Goal: Task Accomplishment & Management: Manage account settings

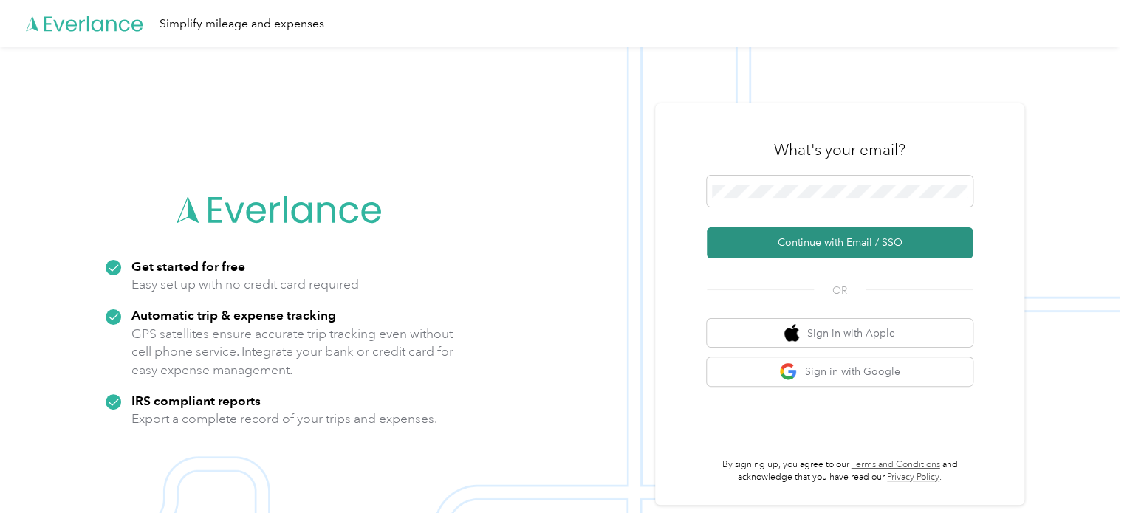
click at [846, 244] on button "Continue with Email / SSO" at bounding box center [840, 242] width 266 height 31
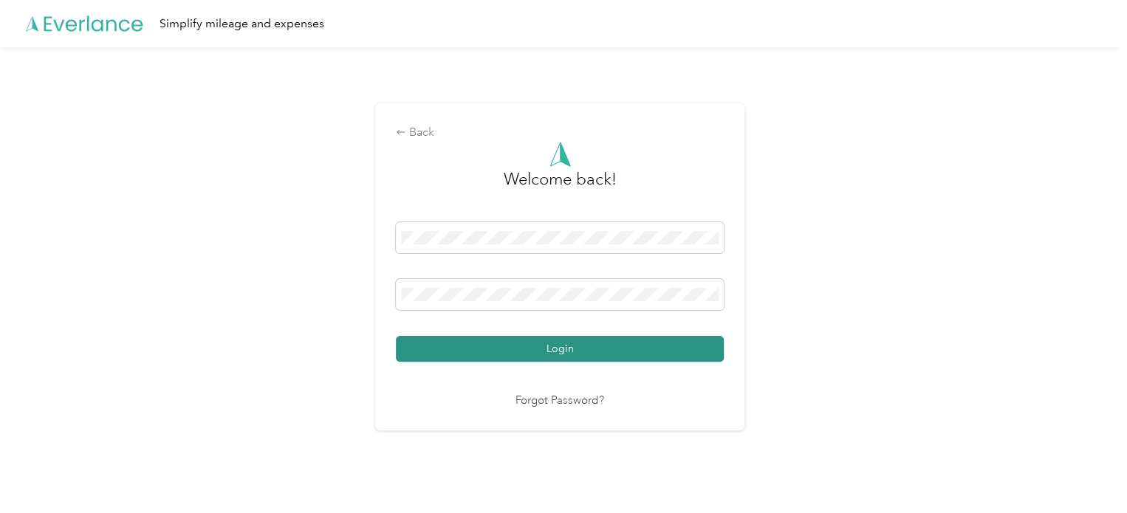
click at [555, 345] on button "Login" at bounding box center [560, 349] width 328 height 26
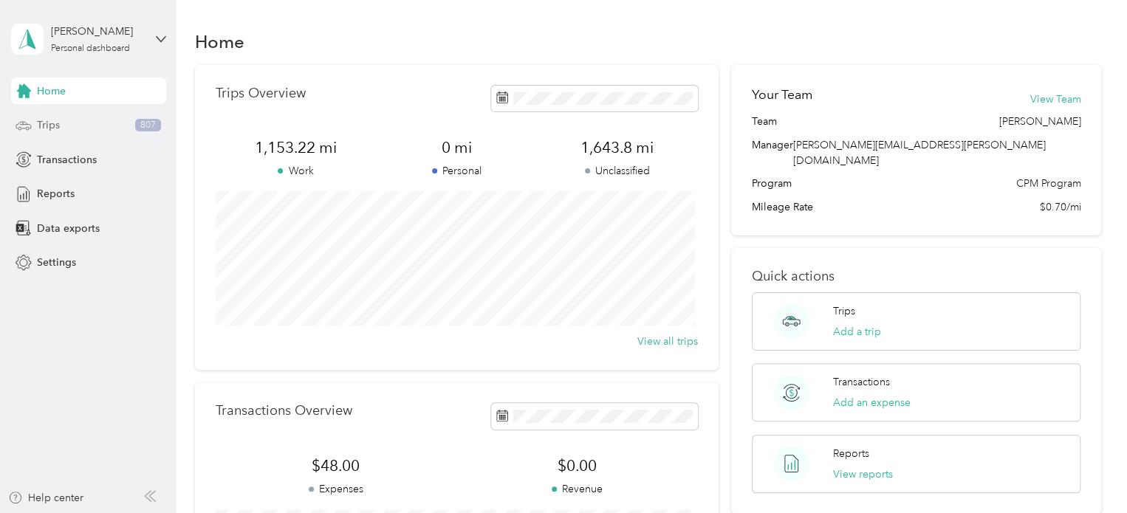
click at [50, 117] on div "Trips 807" at bounding box center [88, 125] width 155 height 27
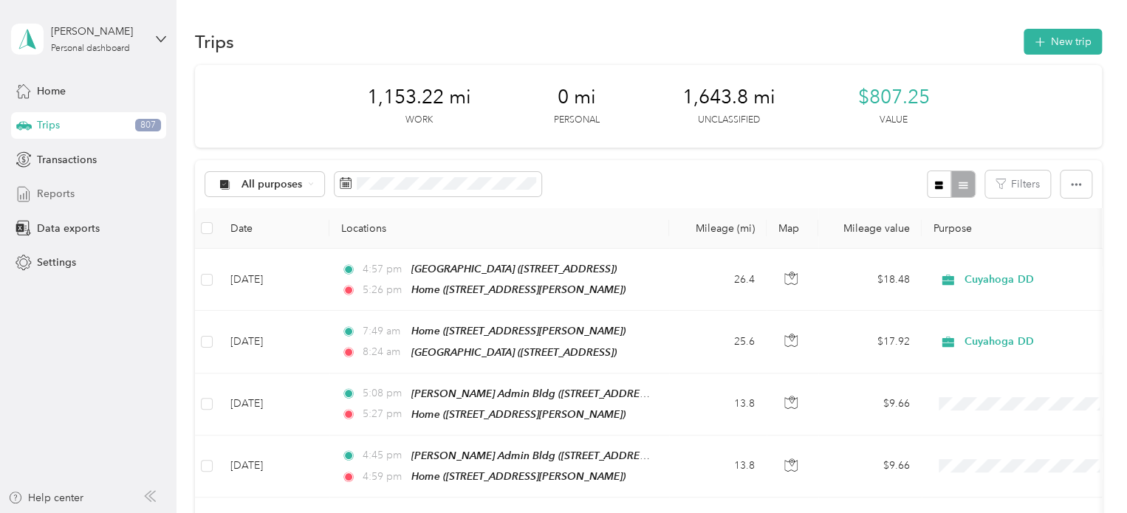
click at [53, 193] on span "Reports" at bounding box center [56, 194] width 38 height 16
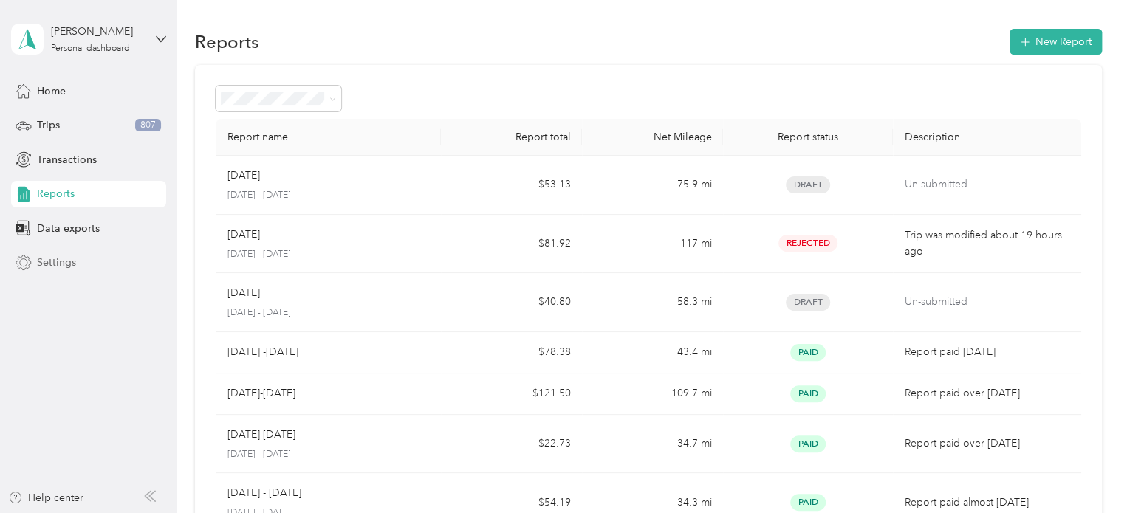
click at [27, 259] on icon at bounding box center [23, 262] width 15 height 15
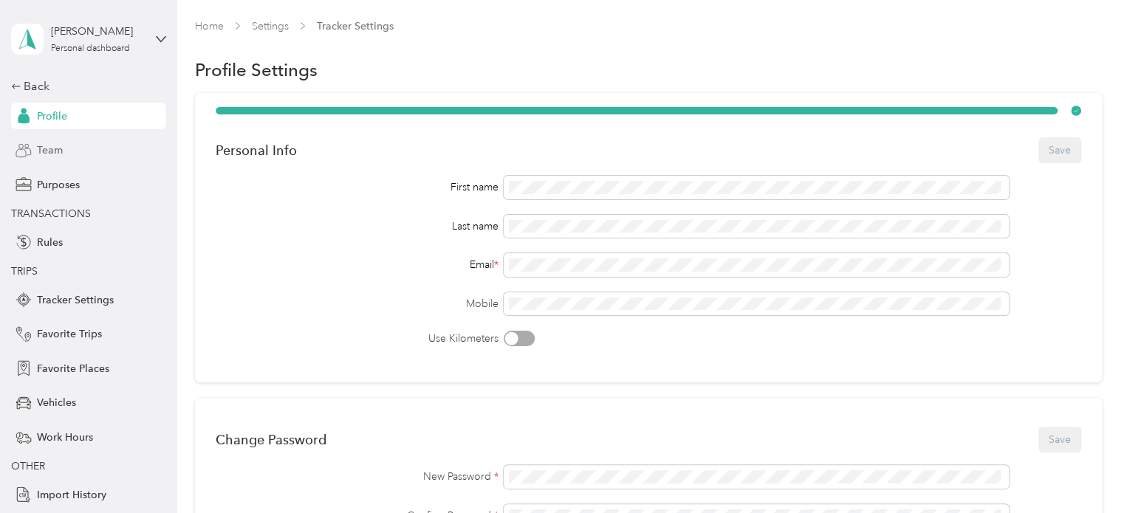
click at [49, 150] on span "Team" at bounding box center [50, 151] width 26 height 16
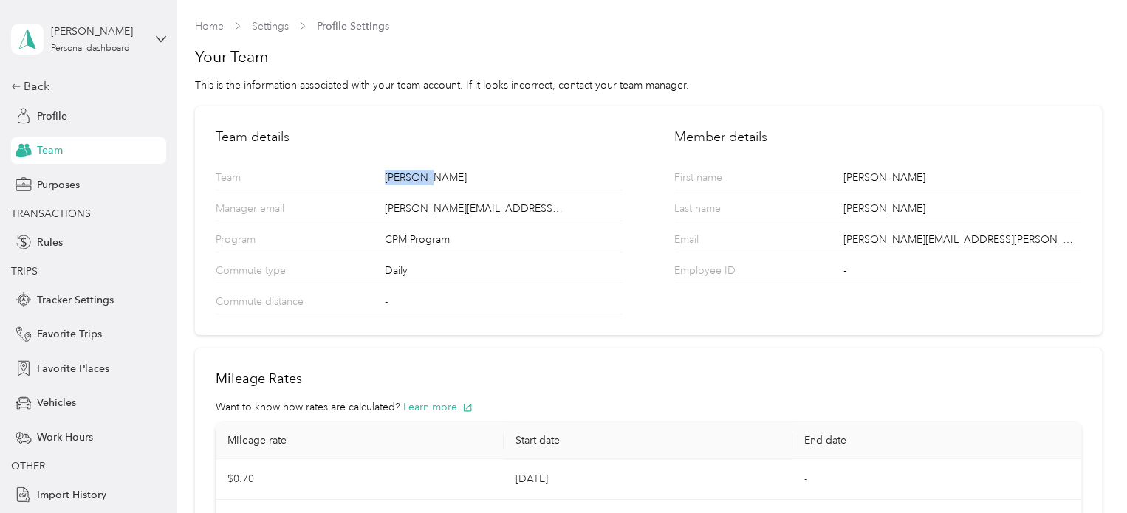
drag, startPoint x: 355, startPoint y: 180, endPoint x: 443, endPoint y: 180, distance: 87.9
click at [443, 180] on div "Team [PERSON_NAME]" at bounding box center [419, 174] width 407 height 31
click at [33, 89] on div "Back" at bounding box center [85, 87] width 148 height 18
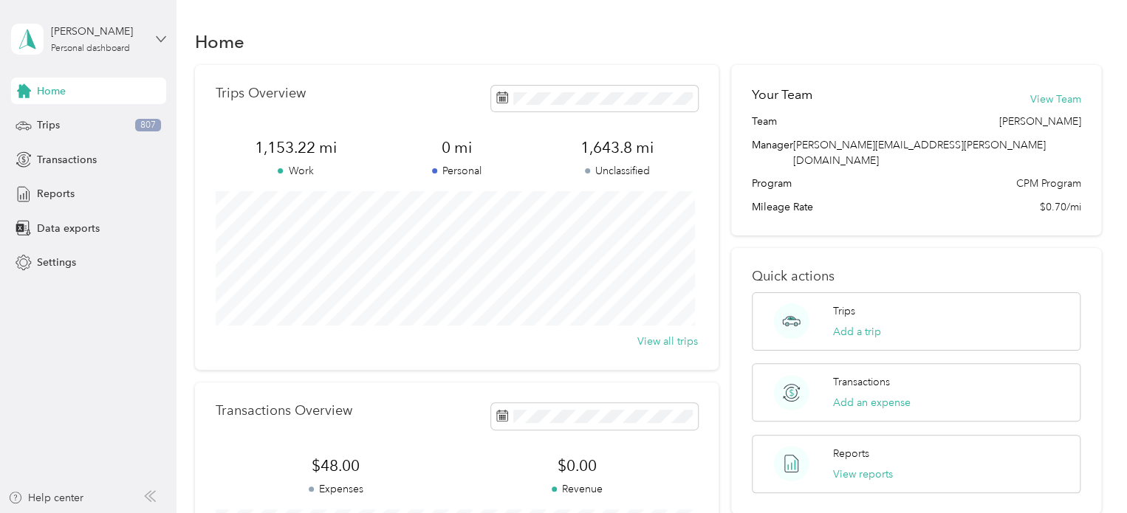
click at [159, 40] on icon at bounding box center [160, 38] width 9 height 5
click at [452, 41] on div "Home" at bounding box center [648, 41] width 907 height 31
click at [57, 131] on span "Trips" at bounding box center [48, 125] width 23 height 16
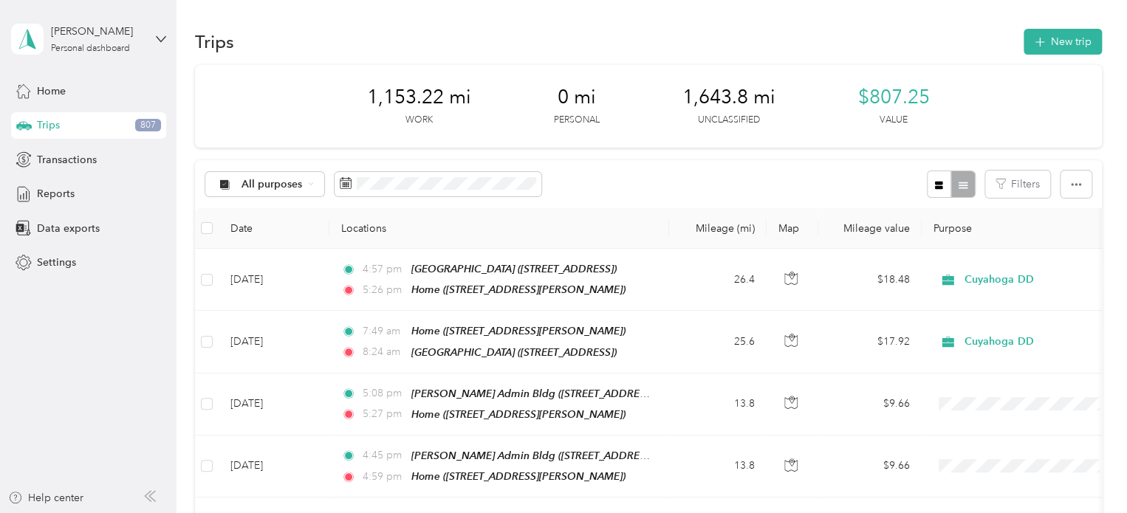
click at [683, 180] on div "All purposes Filters" at bounding box center [648, 184] width 907 height 48
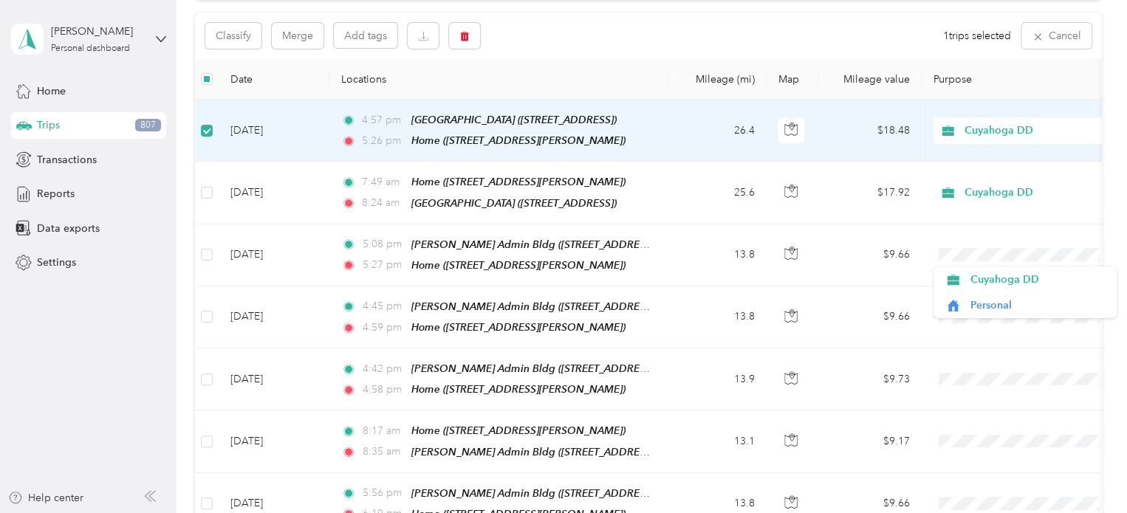
scroll to position [146, 0]
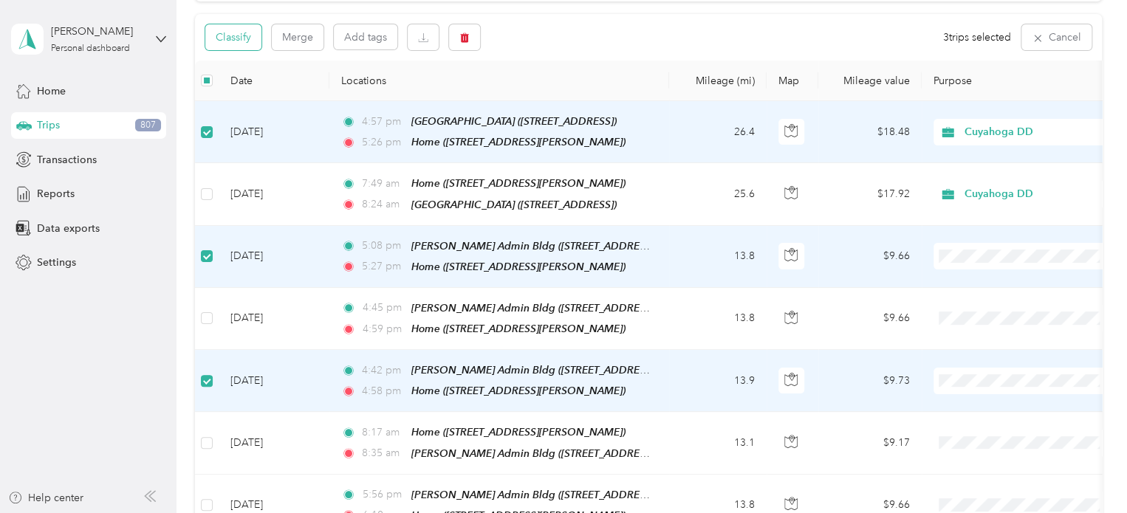
click at [227, 38] on button "Classify" at bounding box center [233, 37] width 56 height 26
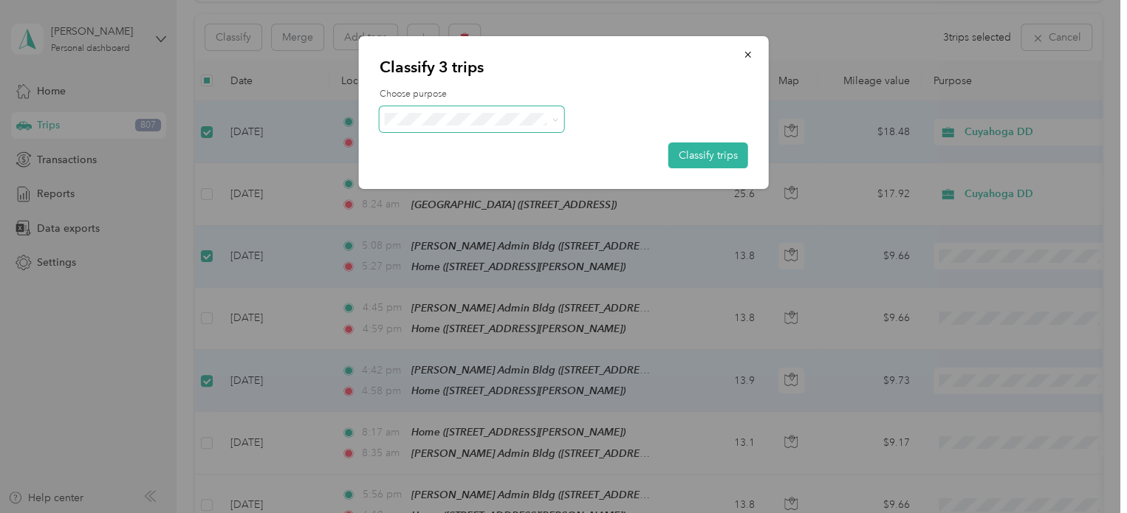
click at [554, 114] on span at bounding box center [555, 119] width 7 height 13
click at [745, 52] on icon "button" at bounding box center [748, 54] width 10 height 10
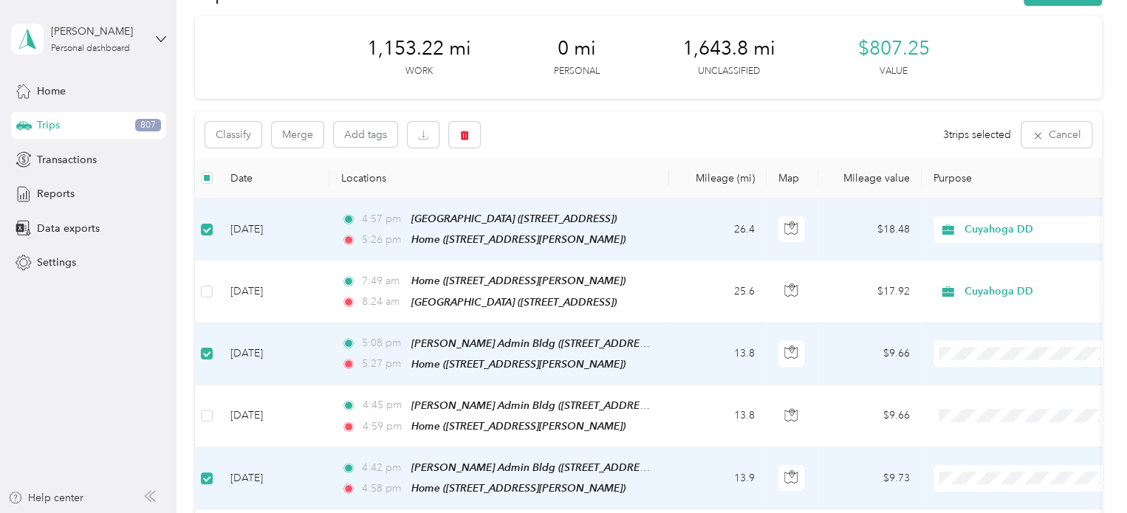
scroll to position [0, 0]
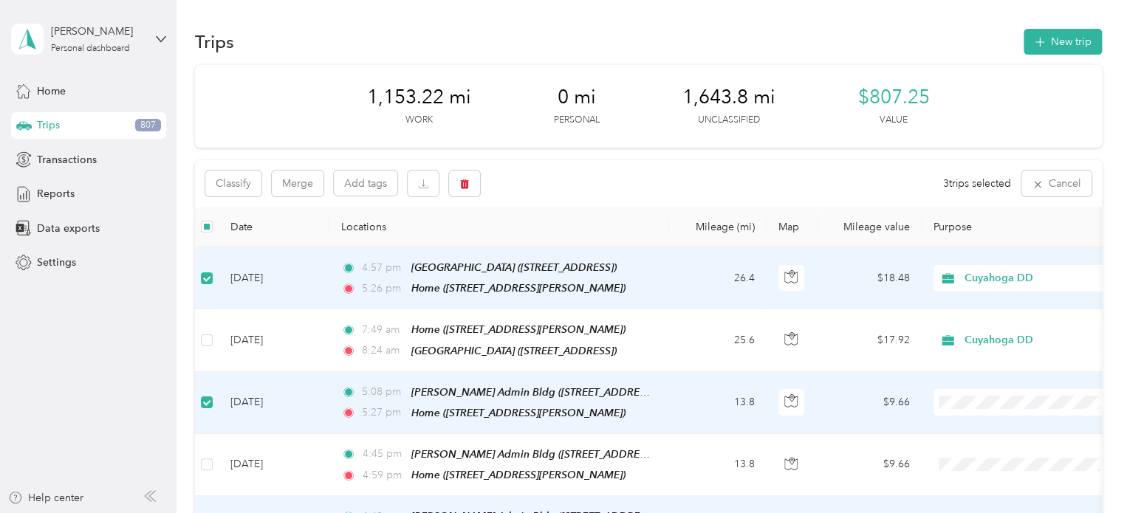
click at [563, 182] on div "Classify Merge Add tags 3 trips selected Cancel" at bounding box center [648, 183] width 907 height 47
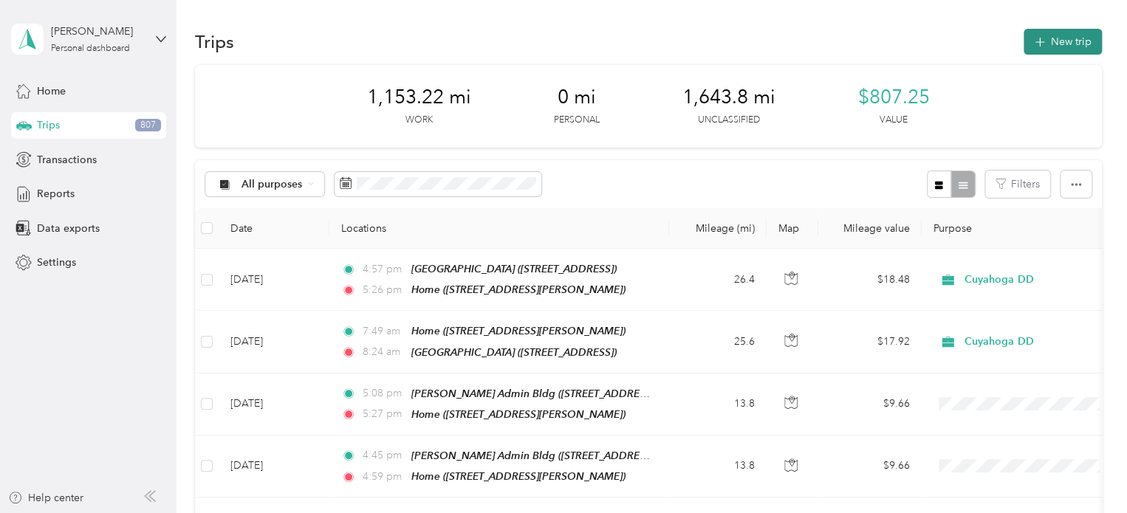
click at [1040, 44] on icon "button" at bounding box center [1039, 42] width 17 height 17
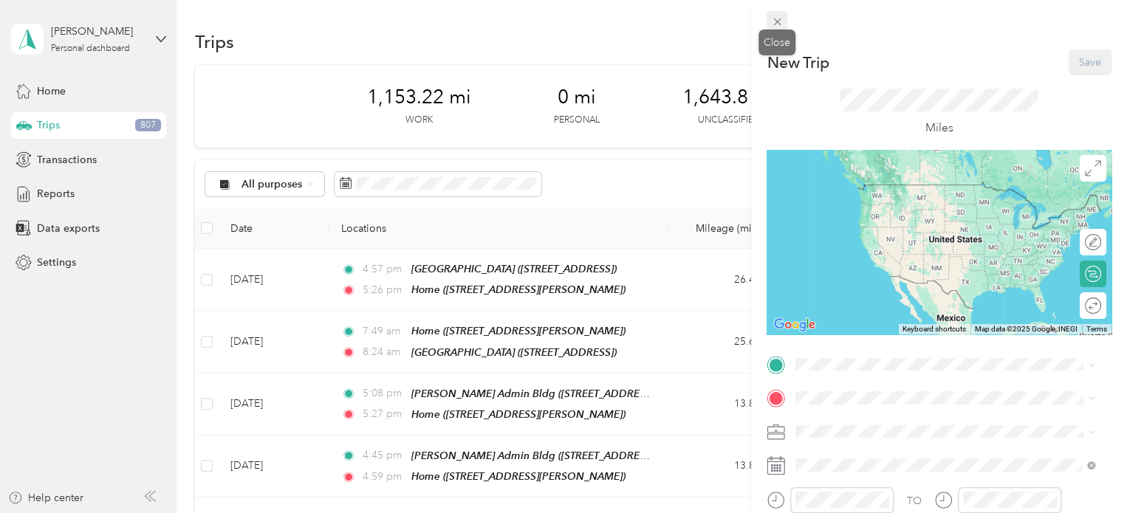
click at [775, 23] on icon at bounding box center [776, 21] width 7 height 7
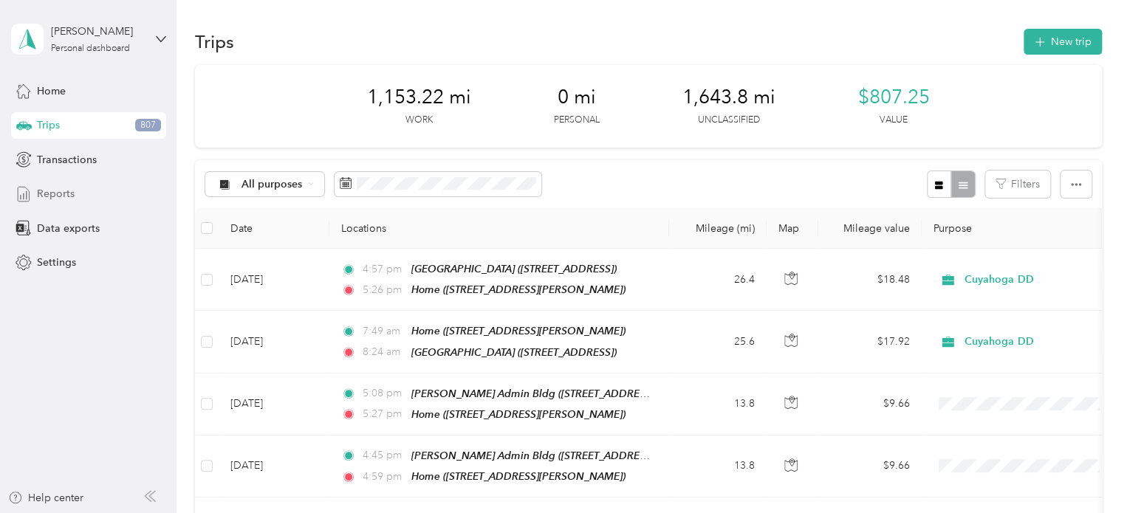
click at [65, 191] on span "Reports" at bounding box center [56, 194] width 38 height 16
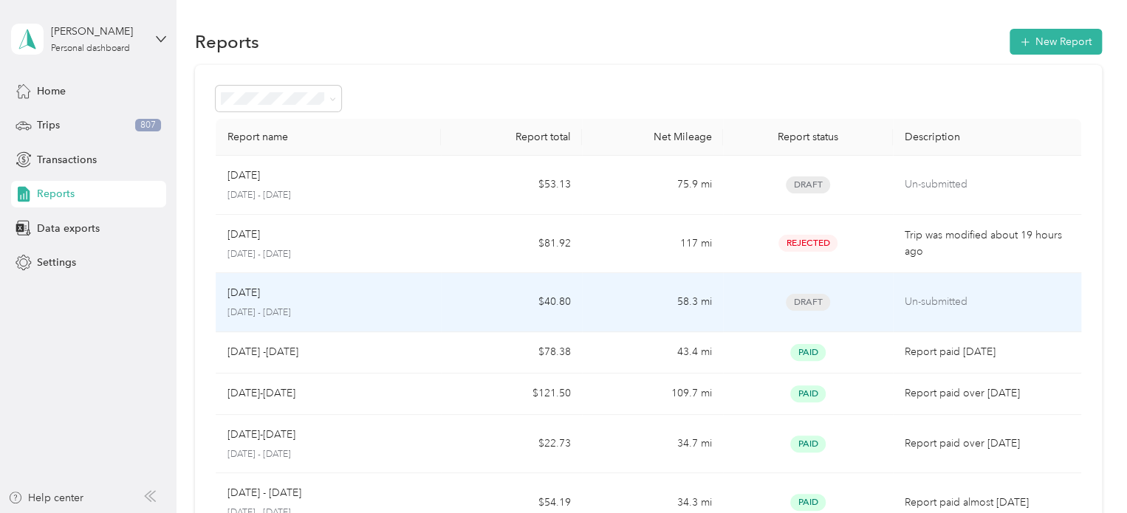
click at [449, 299] on td "$40.80" at bounding box center [511, 302] width 141 height 59
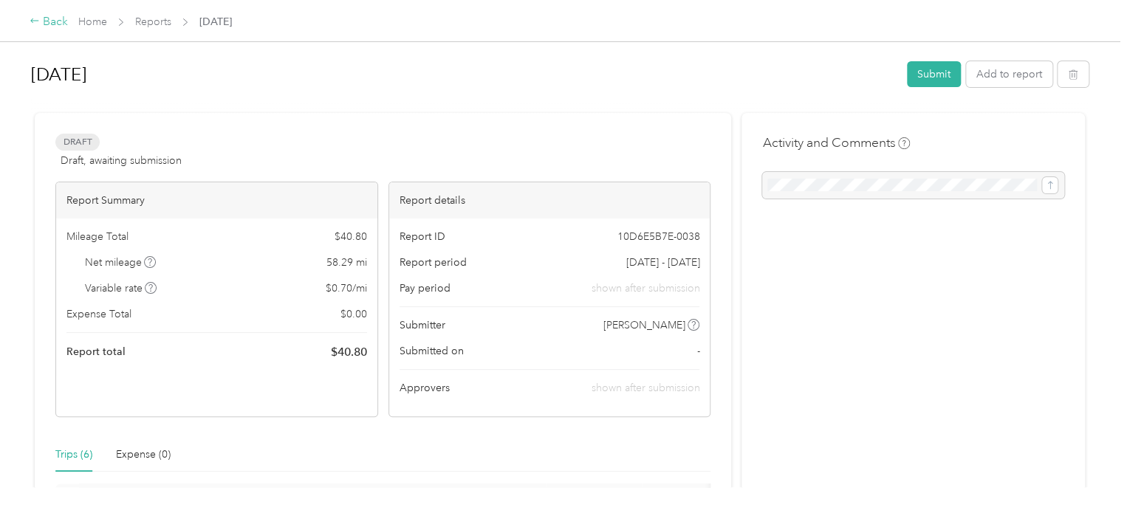
click at [58, 19] on div "Back" at bounding box center [49, 22] width 38 height 18
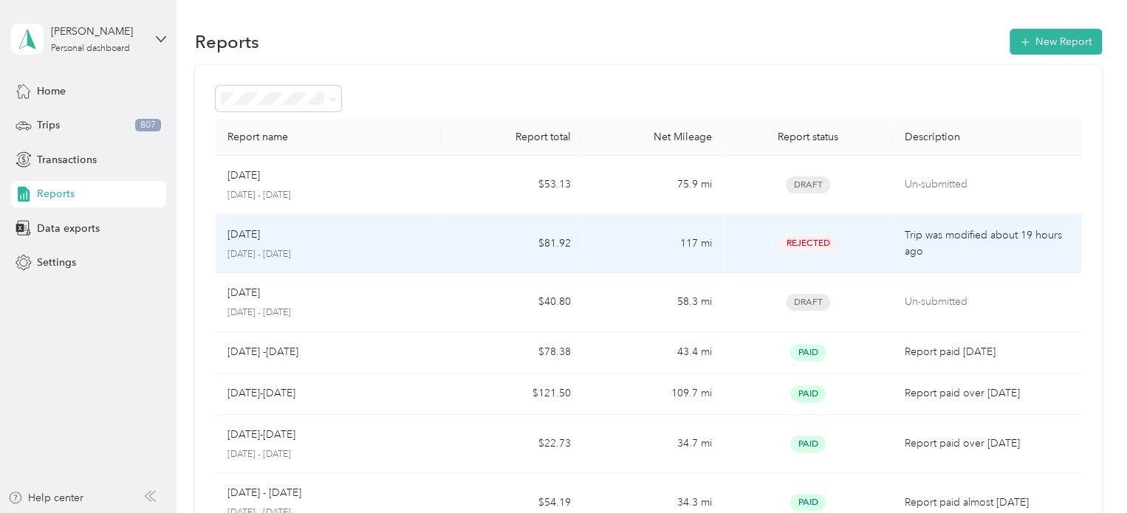
click at [466, 240] on td "$81.92" at bounding box center [511, 244] width 141 height 59
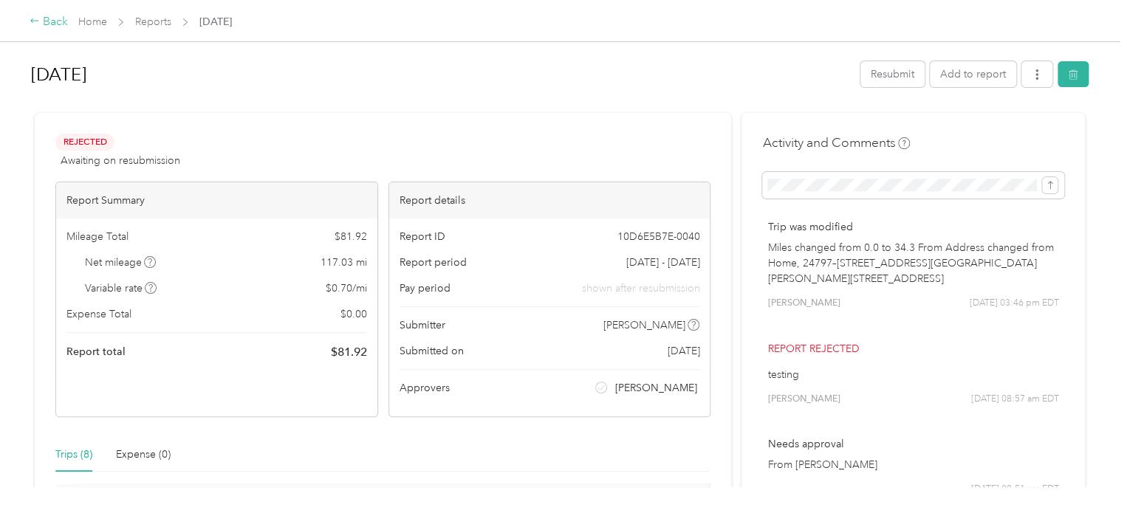
click at [56, 18] on div "Back" at bounding box center [49, 22] width 38 height 18
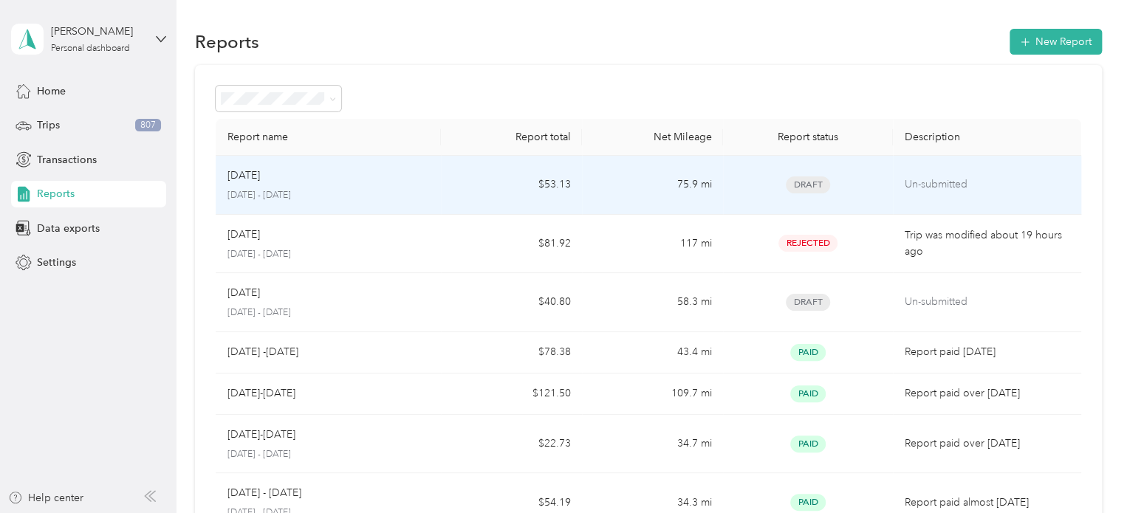
click at [385, 186] on div "Aug [DATE] - [DATE]" at bounding box center [328, 185] width 202 height 35
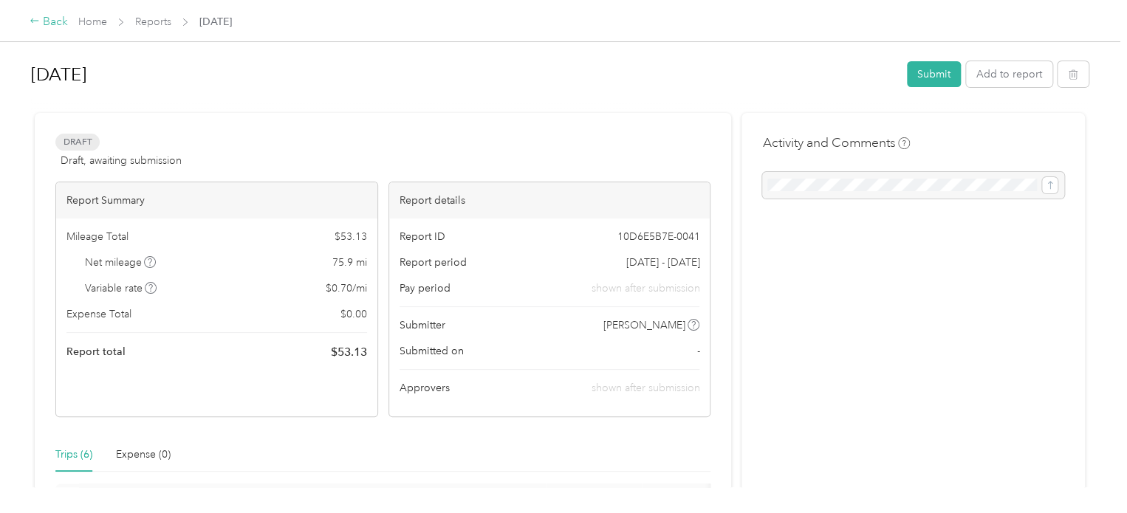
click at [50, 23] on div "Back" at bounding box center [49, 22] width 38 height 18
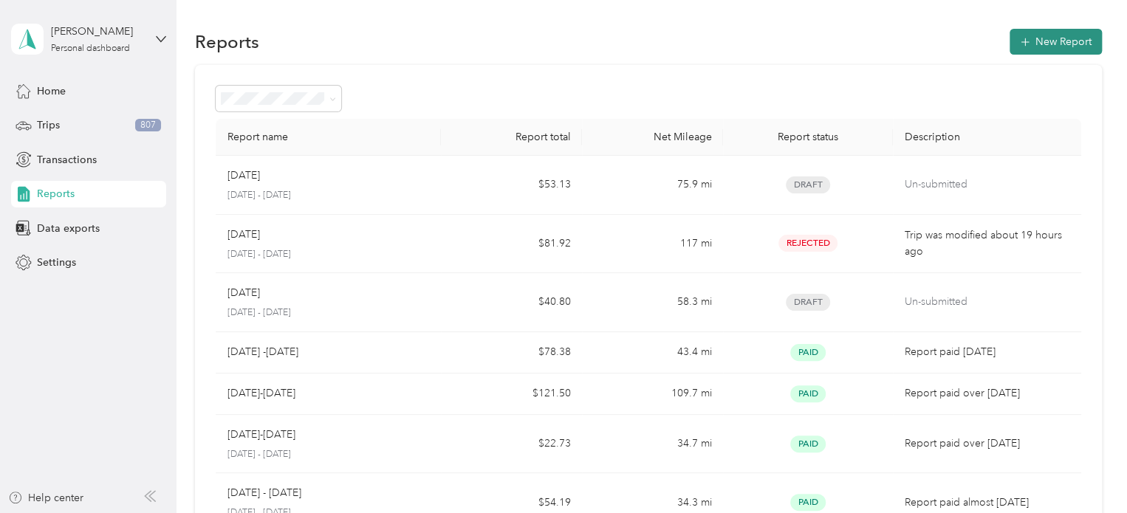
click at [1026, 47] on button "New Report" at bounding box center [1055, 42] width 92 height 26
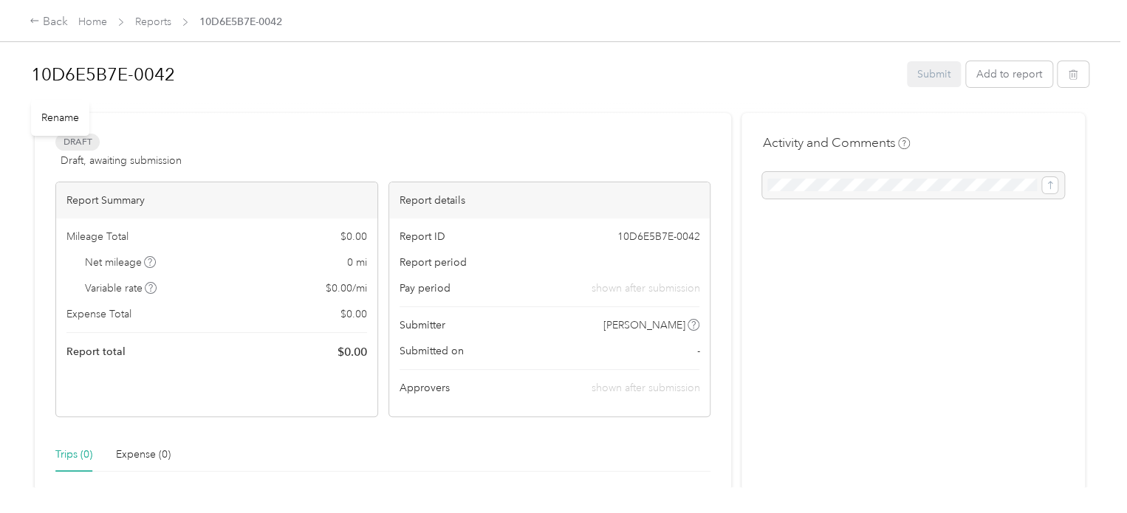
click at [706, 85] on h1 "10D6E5B7E-0042" at bounding box center [463, 74] width 865 height 35
click at [694, 100] on div "10D6E5B7E-0042 Submit Add to report" at bounding box center [559, 79] width 1057 height 54
click at [52, 23] on div "Back" at bounding box center [49, 22] width 38 height 18
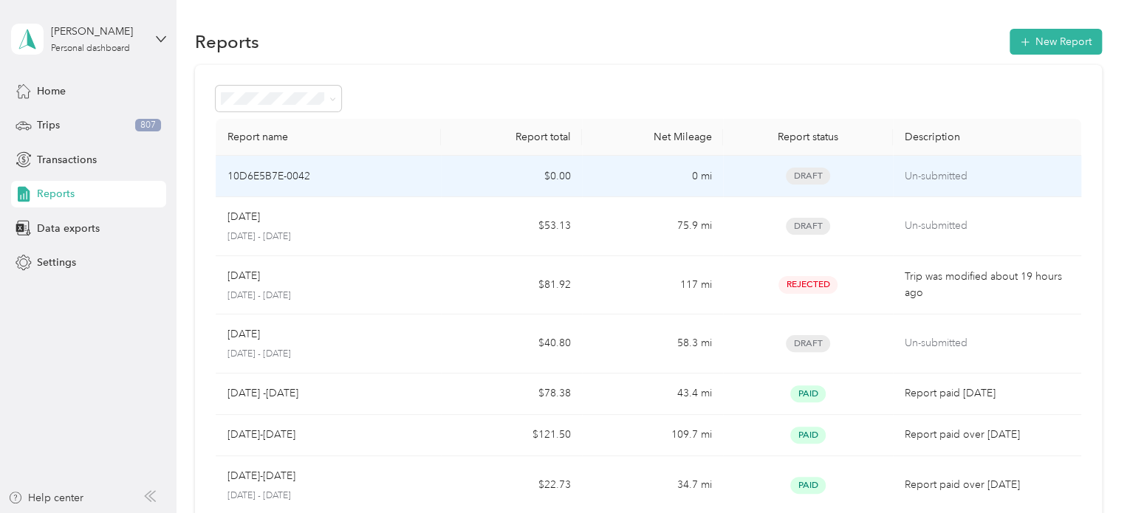
click at [408, 182] on div "10D6E5B7E-0042" at bounding box center [328, 176] width 202 height 16
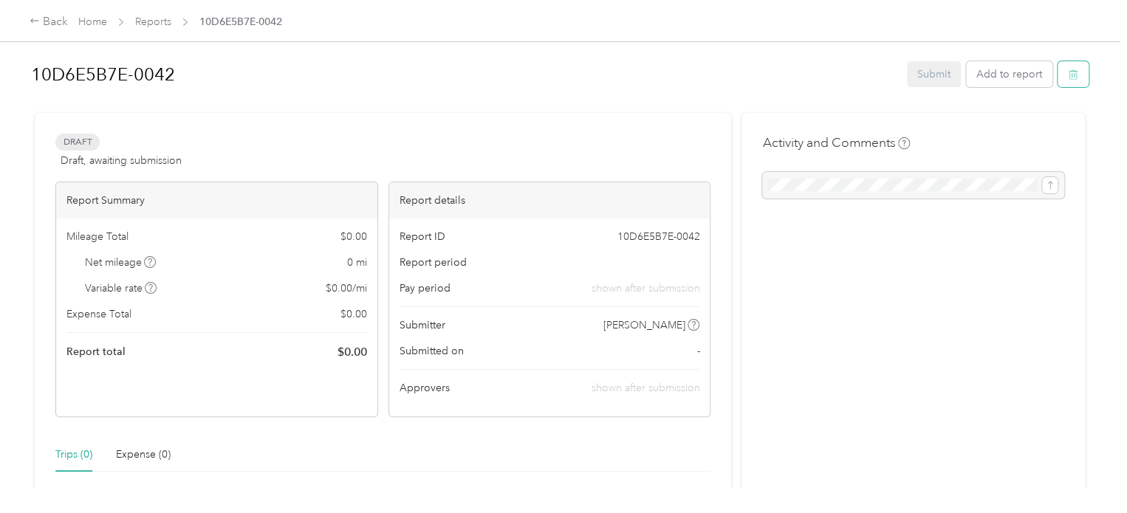
click at [1069, 69] on icon "button" at bounding box center [1073, 74] width 10 height 10
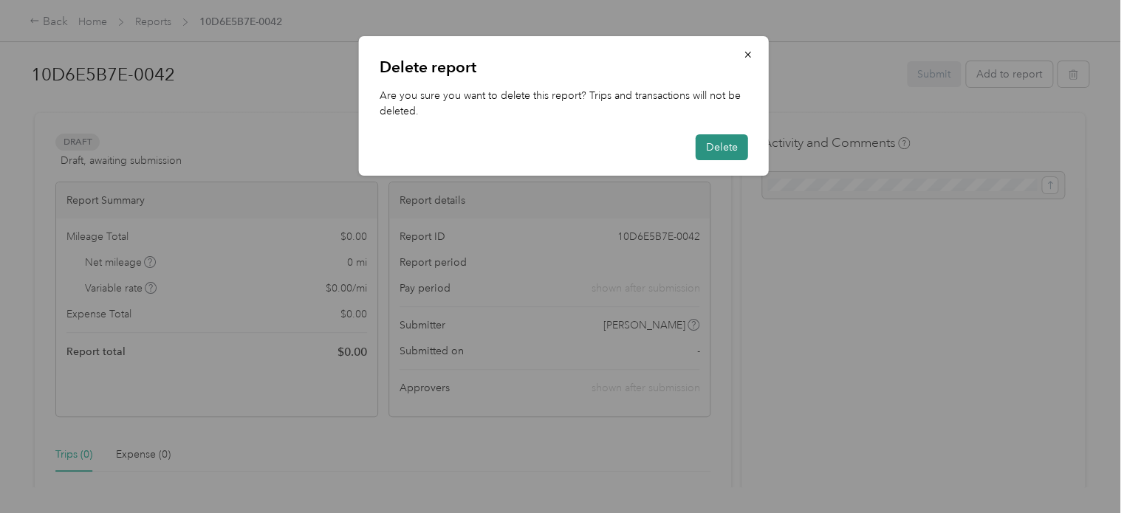
click at [727, 144] on button "Delete" at bounding box center [722, 147] width 52 height 26
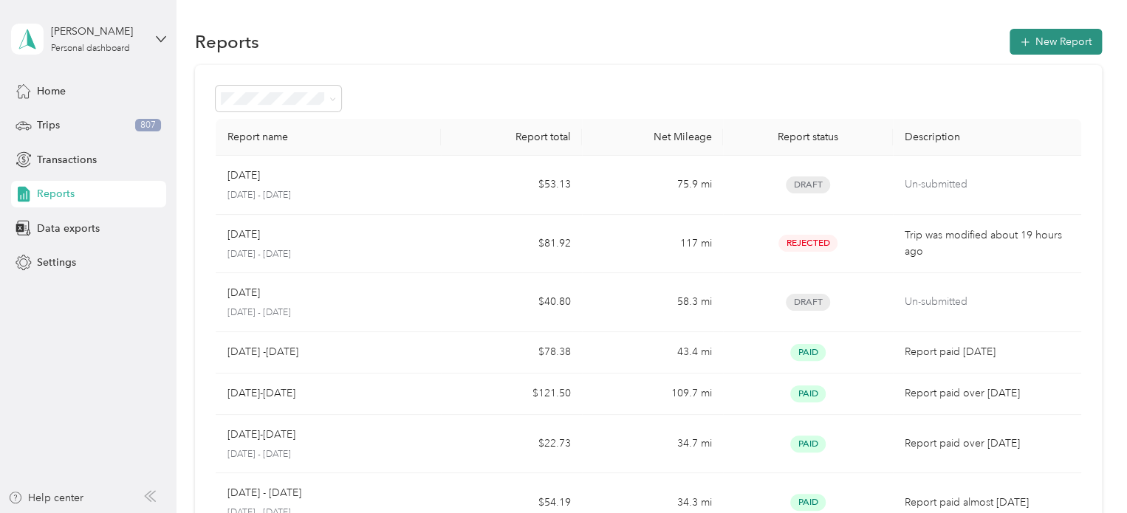
click at [1037, 44] on button "New Report" at bounding box center [1055, 42] width 92 height 26
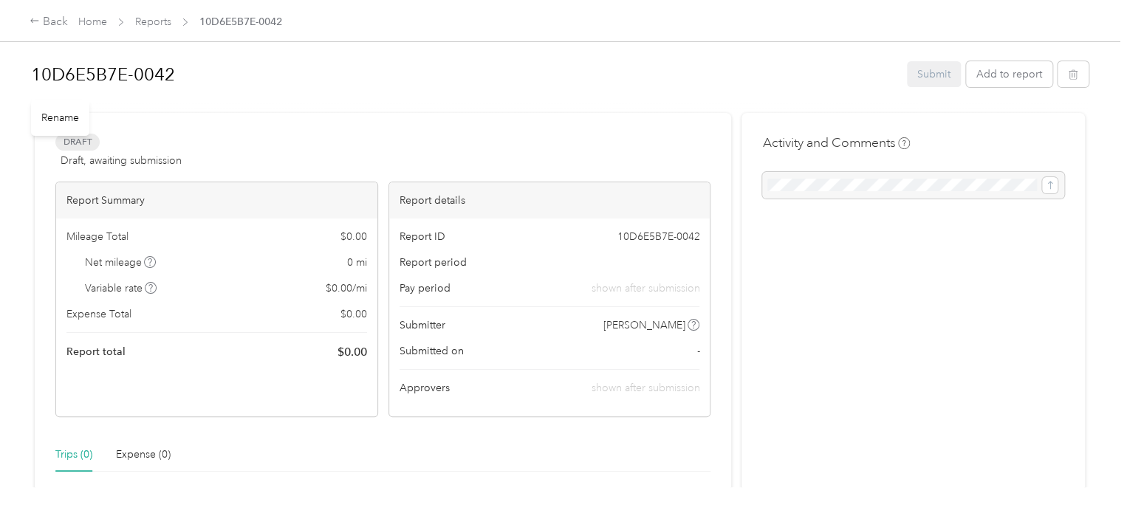
click at [170, 73] on h1 "10D6E5B7E-0042" at bounding box center [463, 74] width 865 height 35
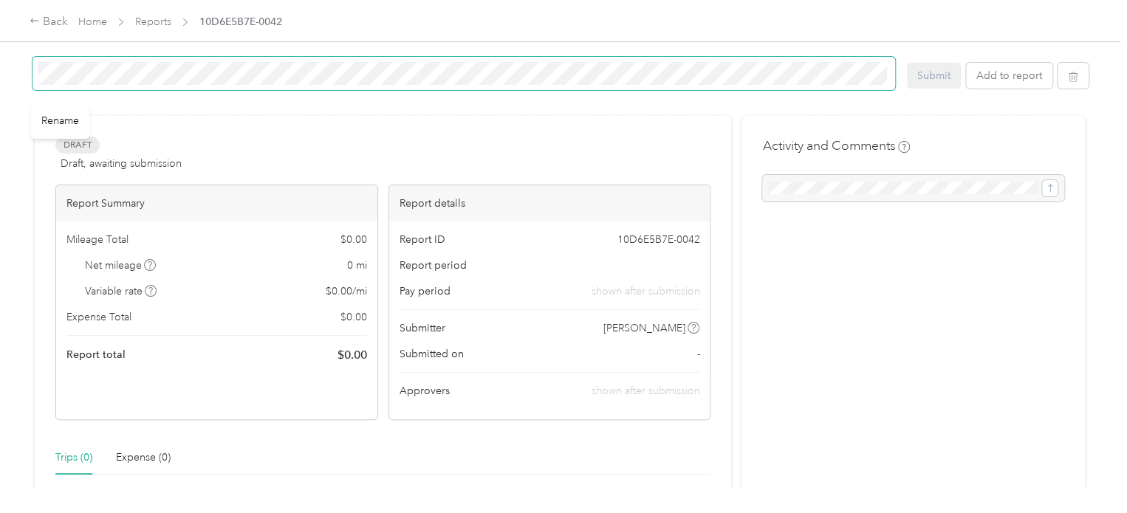
click at [32, 67] on span at bounding box center [463, 73] width 863 height 33
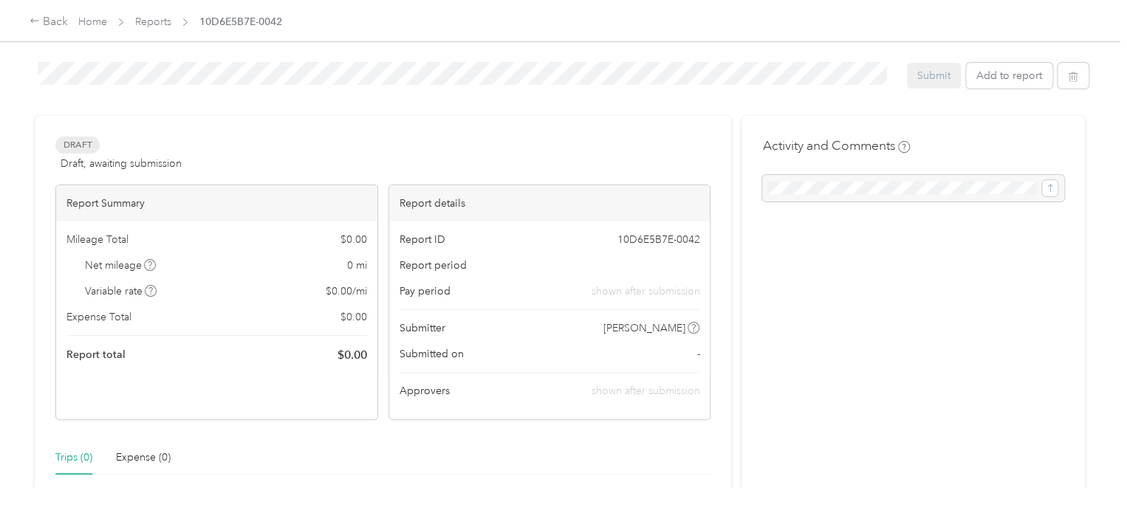
click at [385, 112] on div at bounding box center [559, 110] width 1057 height 16
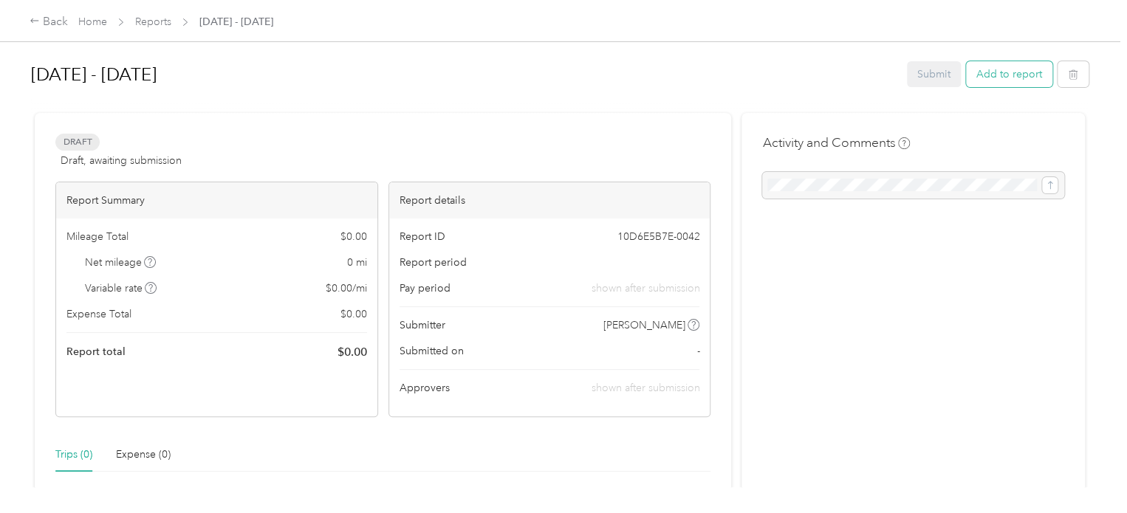
click at [1006, 77] on button "Add to report" at bounding box center [1009, 74] width 86 height 26
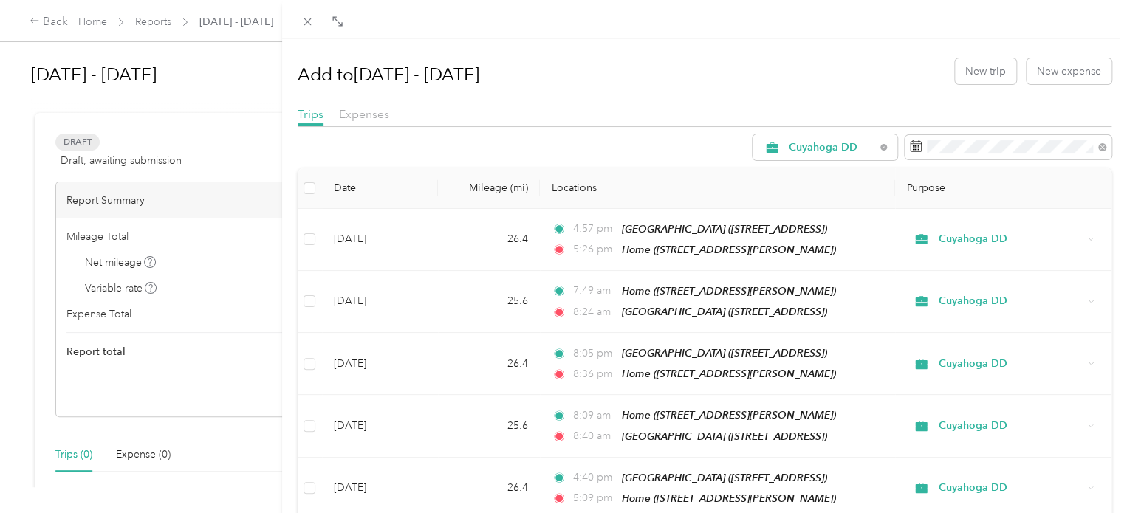
click at [374, 122] on div "Expenses" at bounding box center [364, 115] width 50 height 18
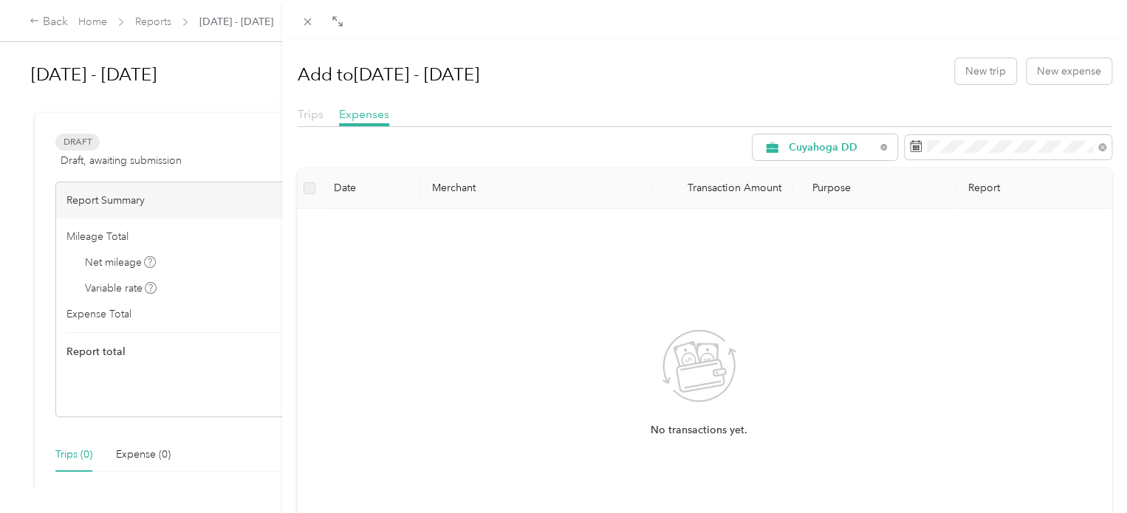
click at [309, 113] on span "Trips" at bounding box center [311, 114] width 26 height 14
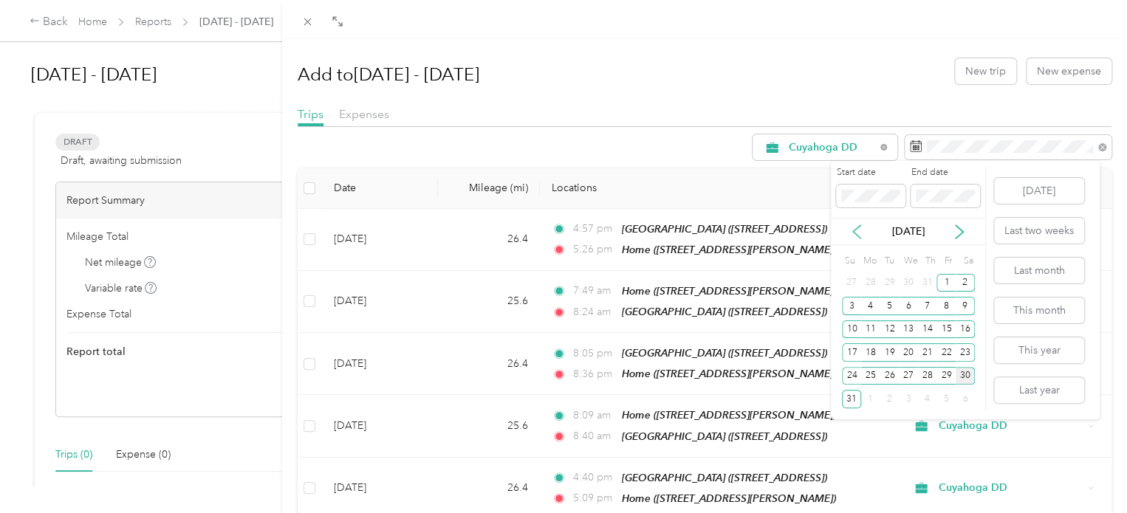
click at [853, 230] on icon at bounding box center [856, 231] width 15 height 15
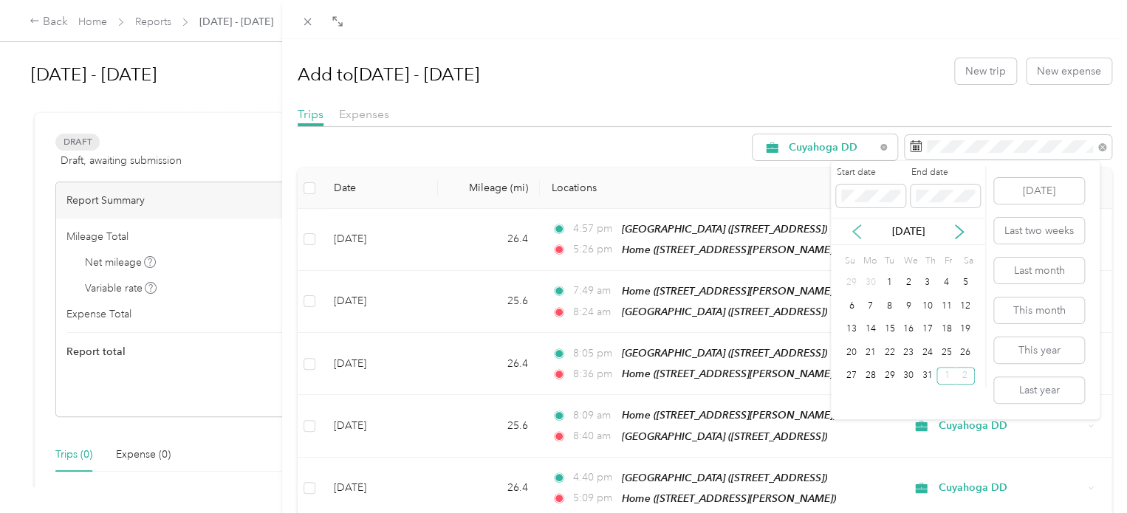
click at [853, 230] on icon at bounding box center [856, 231] width 15 height 15
click at [851, 283] on div "1" at bounding box center [851, 283] width 19 height 18
click at [957, 226] on icon at bounding box center [959, 231] width 7 height 13
click at [947, 370] on div "29" at bounding box center [945, 376] width 19 height 18
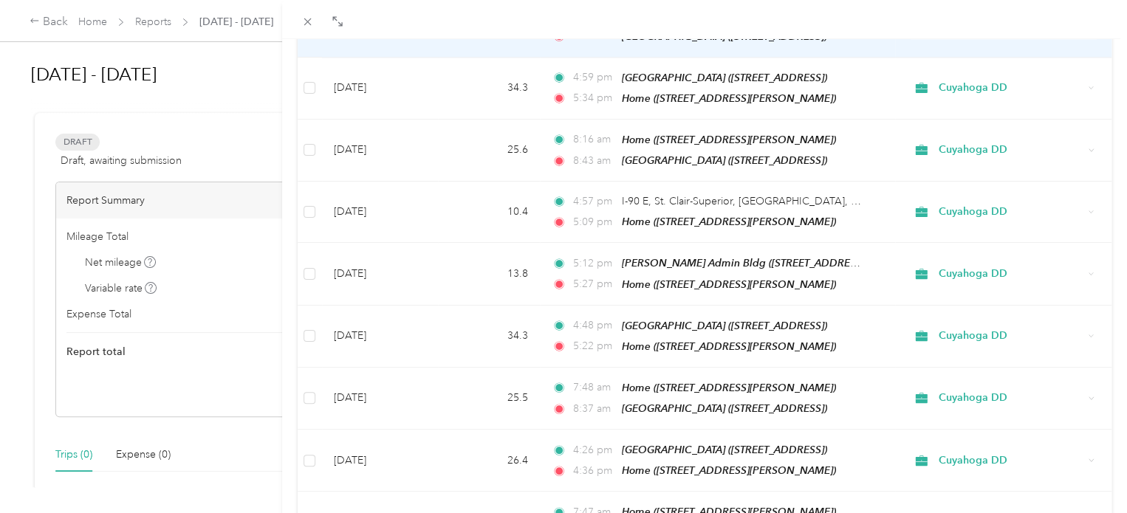
scroll to position [1020, 0]
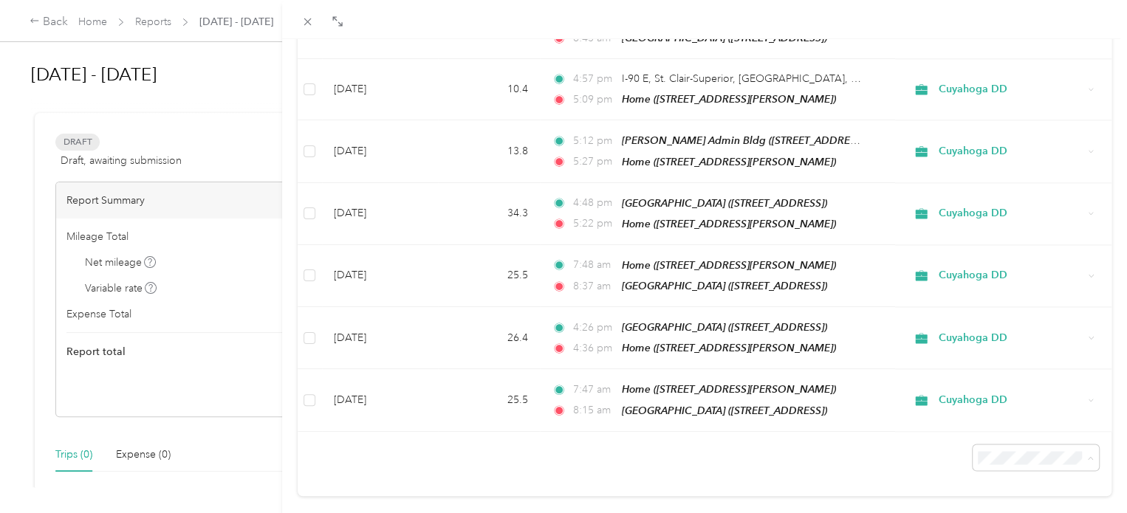
click at [918, 432] on div at bounding box center [705, 451] width 814 height 39
click at [1029, 393] on span "100 per load" at bounding box center [1001, 390] width 61 height 13
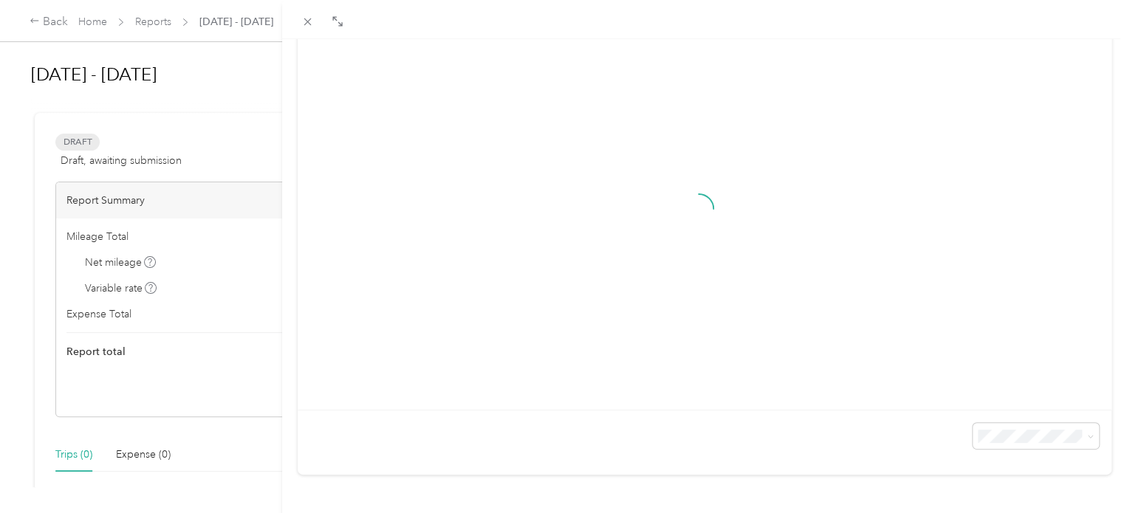
scroll to position [1020, 0]
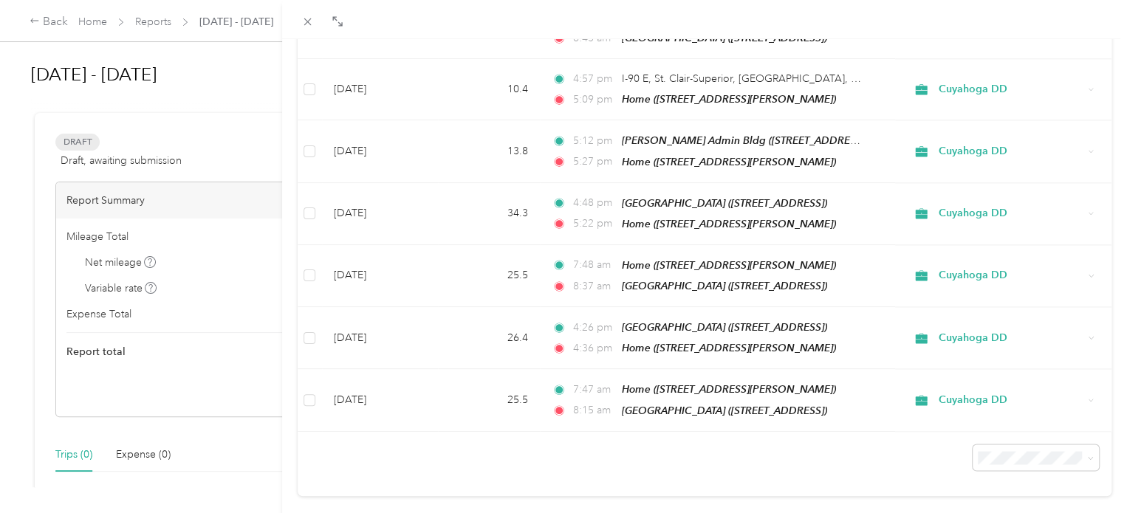
click at [1004, 398] on div "100 per load" at bounding box center [1016, 398] width 90 height 16
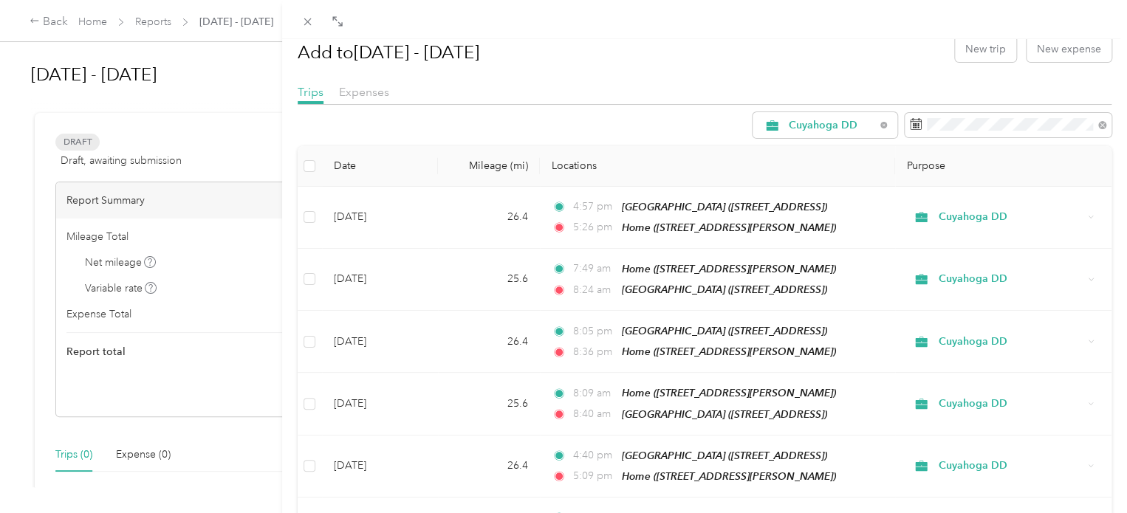
scroll to position [0, 0]
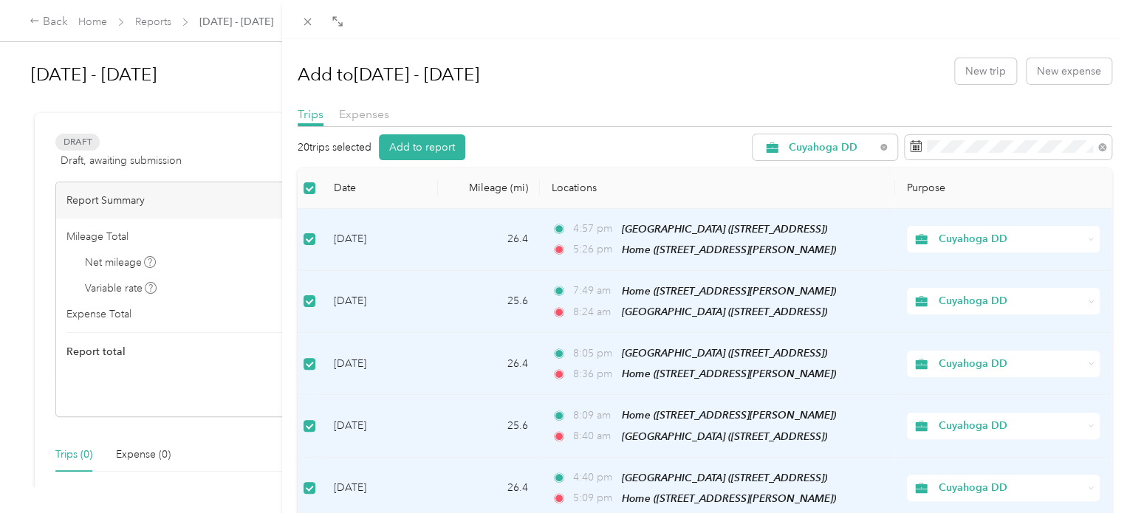
drag, startPoint x: 296, startPoint y: 146, endPoint x: 375, endPoint y: 147, distance: 79.0
click at [375, 147] on div "Add to [DATE] - [DATE] New trip New expense Trips Expenses 20 trips selected Ad…" at bounding box center [704, 295] width 845 height 513
click at [535, 147] on div "20 trips selected Add to report Cuyahoga DD" at bounding box center [705, 147] width 814 height 26
click at [422, 148] on button "Add to report" at bounding box center [422, 147] width 86 height 26
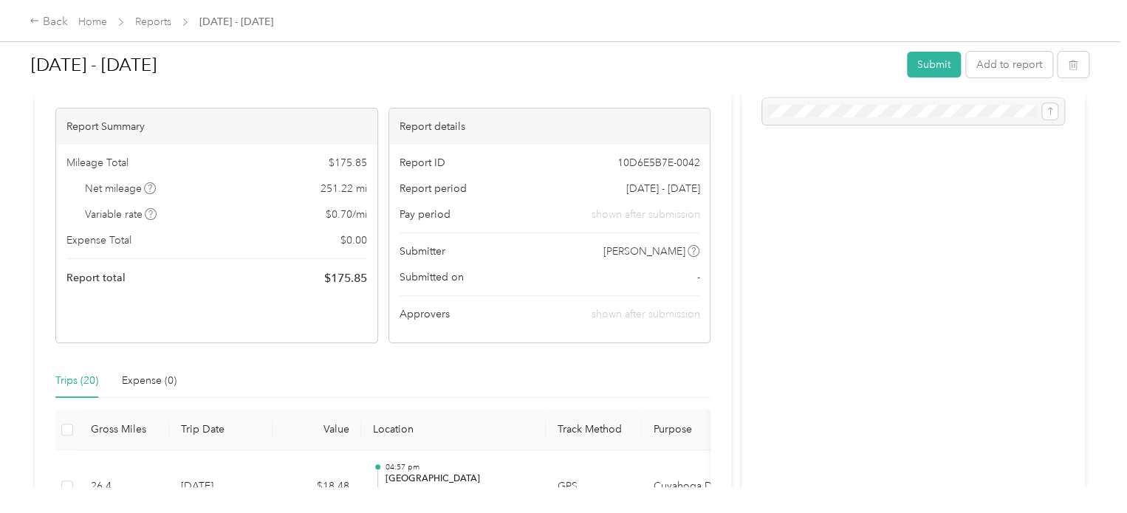
scroll to position [148, 0]
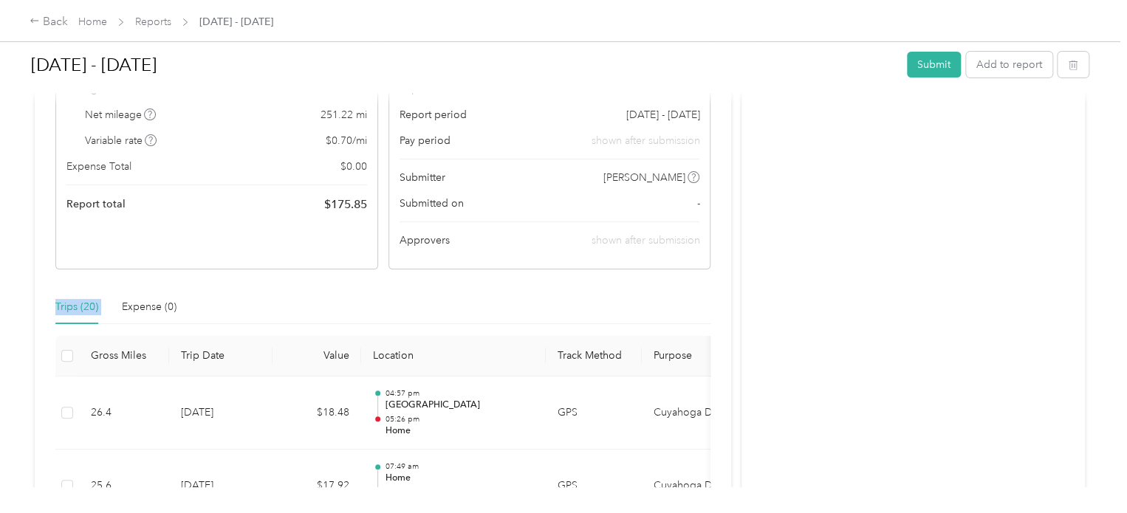
drag, startPoint x: 110, startPoint y: 305, endPoint x: 55, endPoint y: 311, distance: 55.7
click at [55, 311] on div "Trips (20) Expense (0)" at bounding box center [115, 307] width 121 height 34
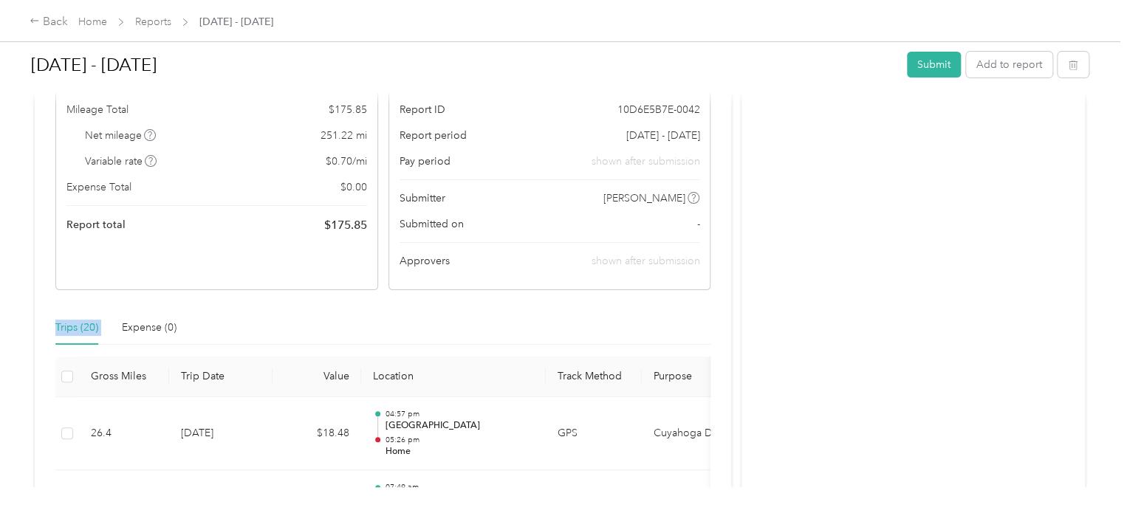
scroll to position [0, 0]
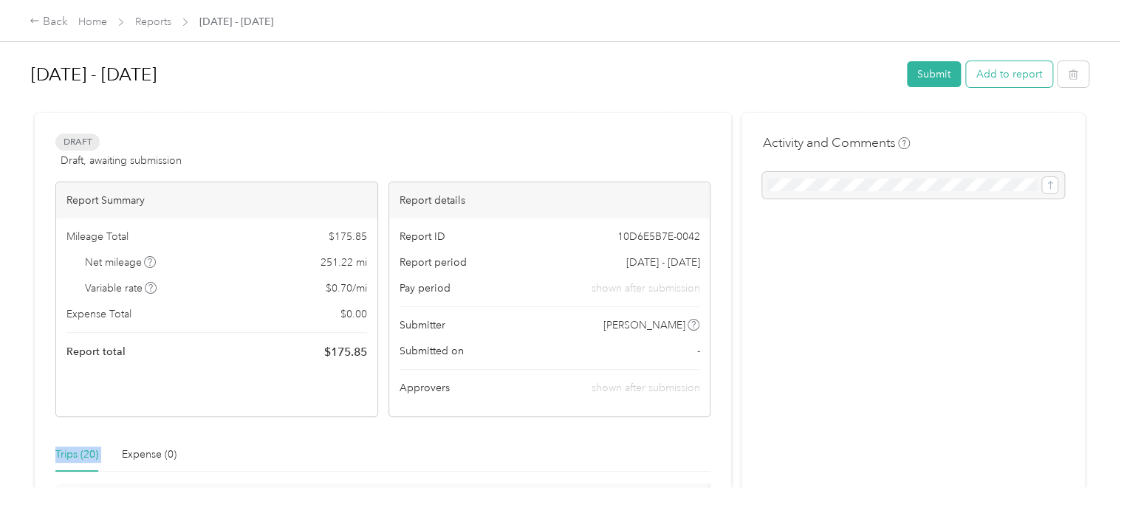
click at [999, 83] on button "Add to report" at bounding box center [1009, 74] width 86 height 26
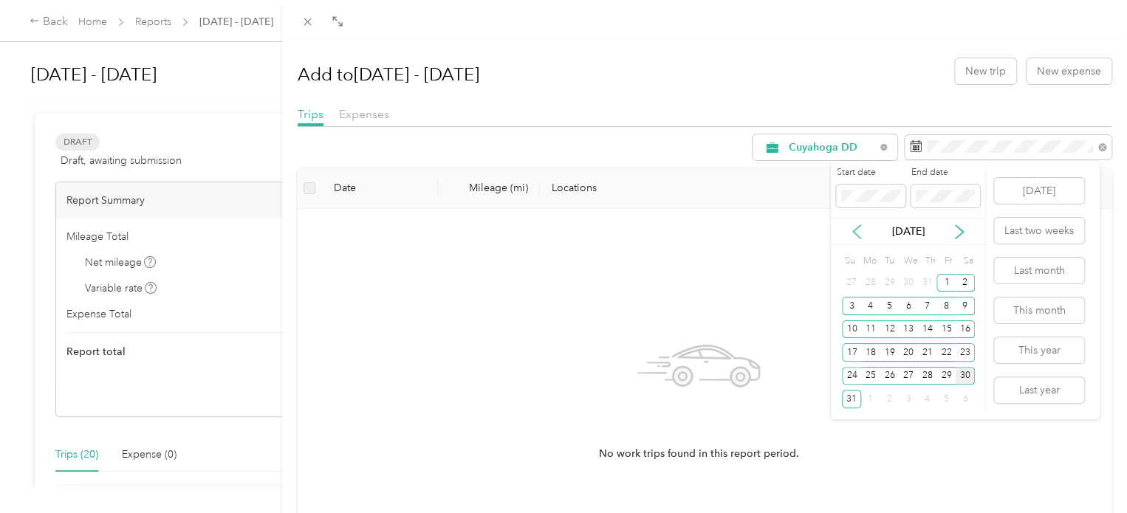
click at [854, 236] on icon at bounding box center [856, 231] width 15 height 15
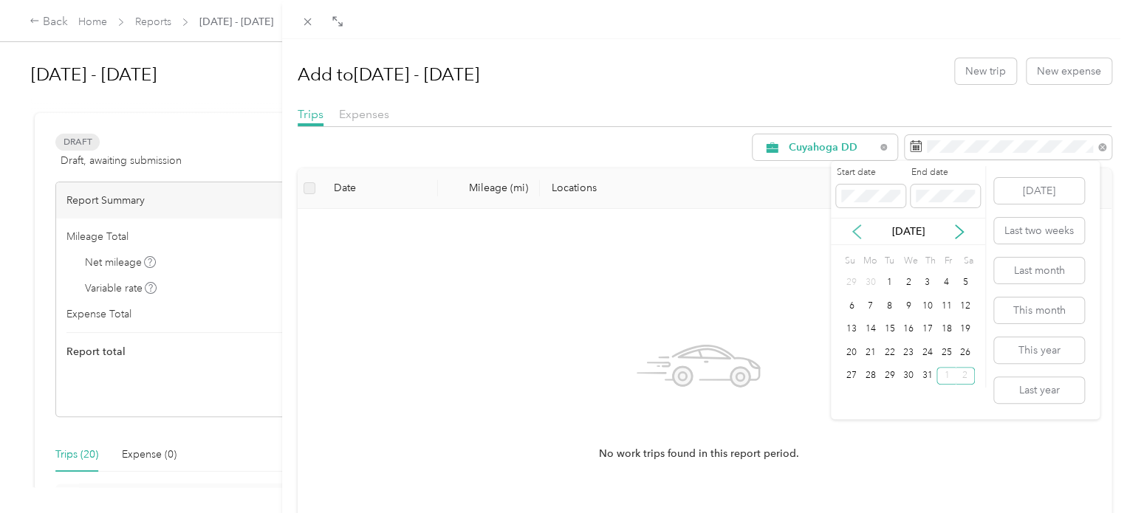
click at [854, 236] on icon at bounding box center [856, 231] width 15 height 15
click at [855, 284] on div "1" at bounding box center [851, 283] width 19 height 18
click at [961, 227] on icon at bounding box center [959, 231] width 15 height 15
click at [954, 230] on icon at bounding box center [959, 231] width 15 height 15
click at [941, 369] on div "29" at bounding box center [945, 376] width 19 height 18
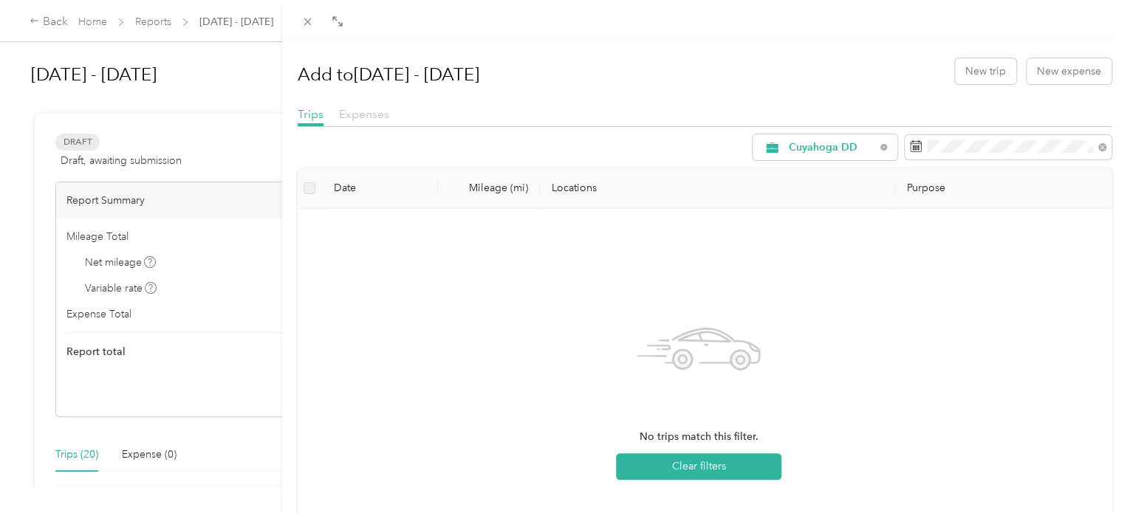
click at [354, 114] on span "Expenses" at bounding box center [364, 114] width 50 height 14
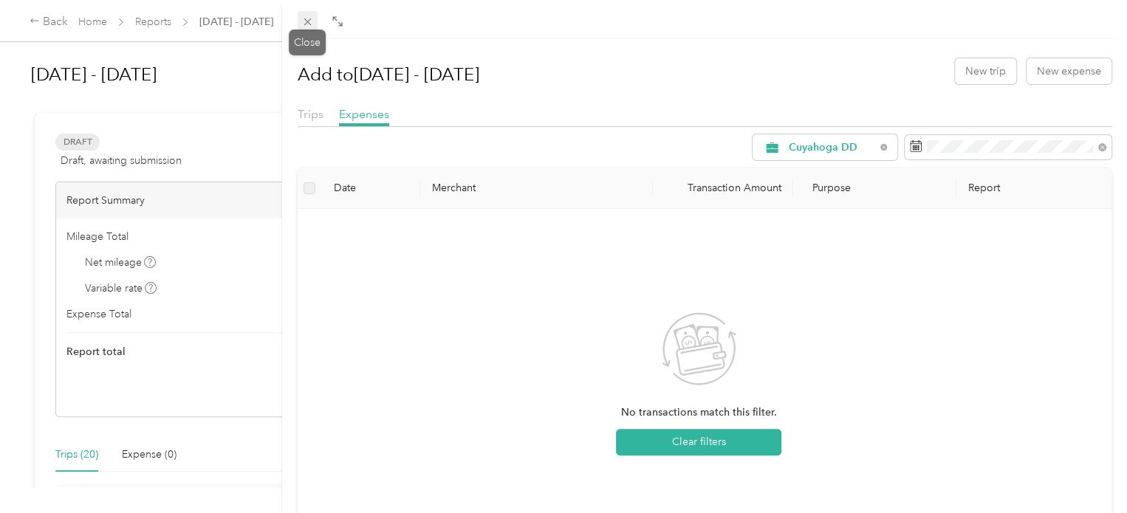
click at [303, 16] on icon at bounding box center [307, 22] width 13 height 13
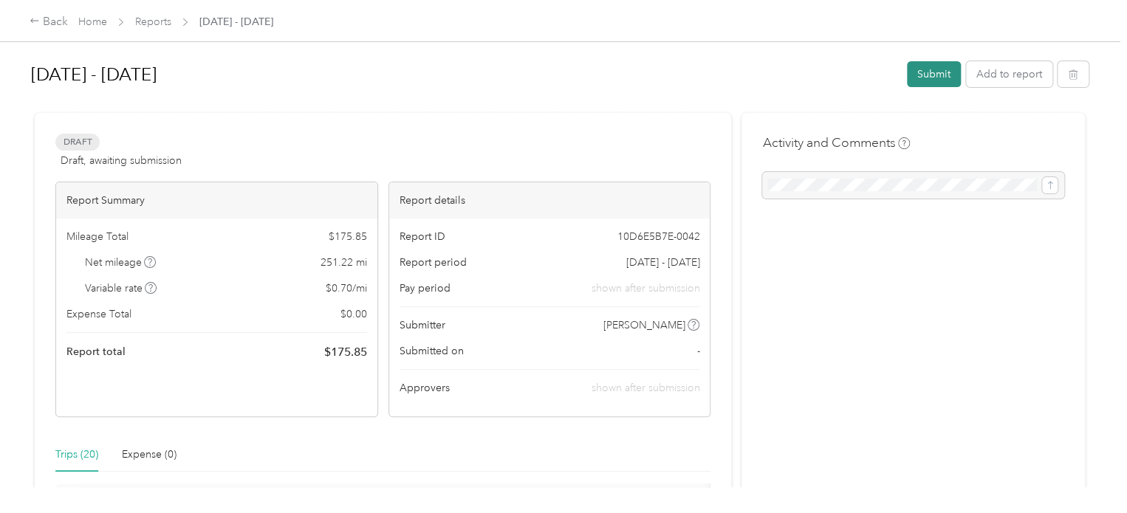
click at [931, 70] on button "Submit" at bounding box center [934, 74] width 54 height 26
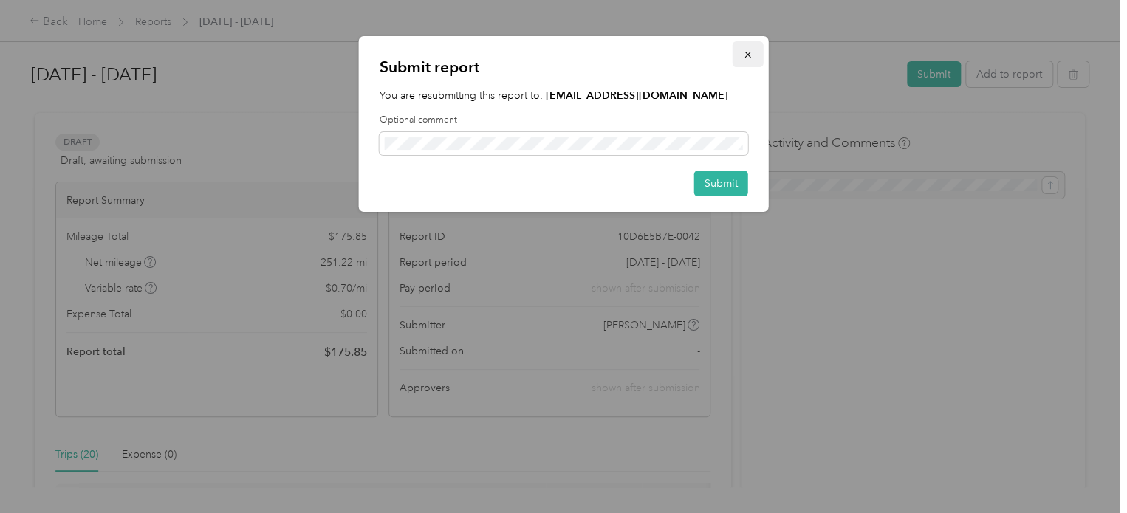
click at [744, 52] on icon "button" at bounding box center [748, 54] width 10 height 10
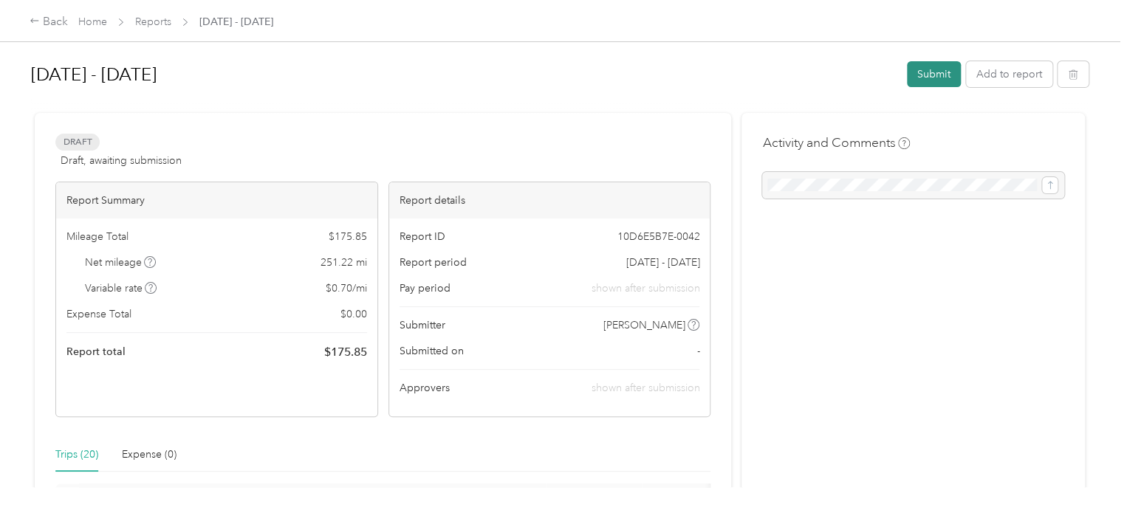
click at [936, 79] on button "Submit" at bounding box center [934, 74] width 54 height 26
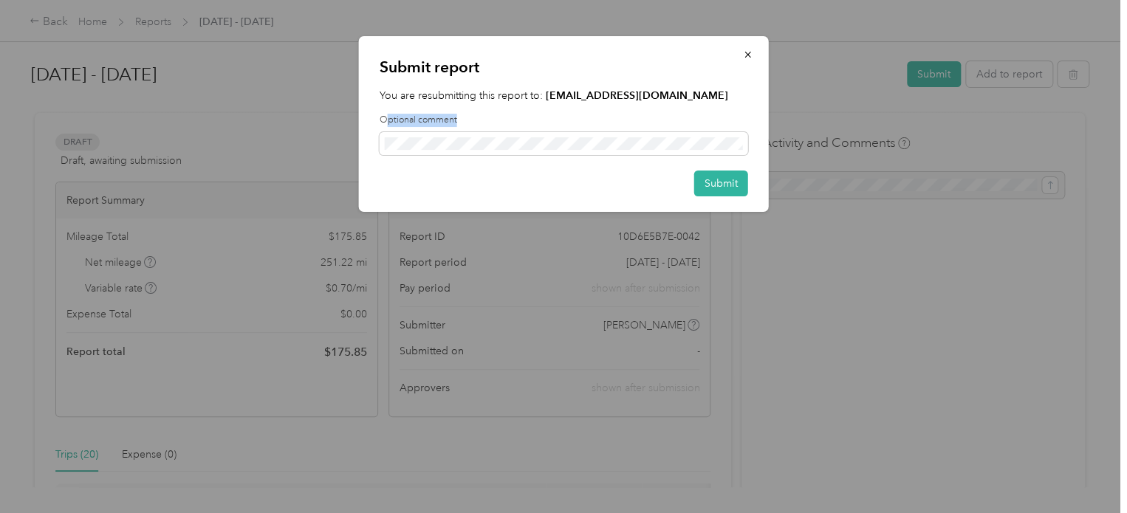
drag, startPoint x: 470, startPoint y: 124, endPoint x: 384, endPoint y: 121, distance: 85.7
click at [384, 121] on label "Optional comment" at bounding box center [564, 120] width 368 height 13
click at [727, 188] on button "Submit" at bounding box center [721, 184] width 54 height 26
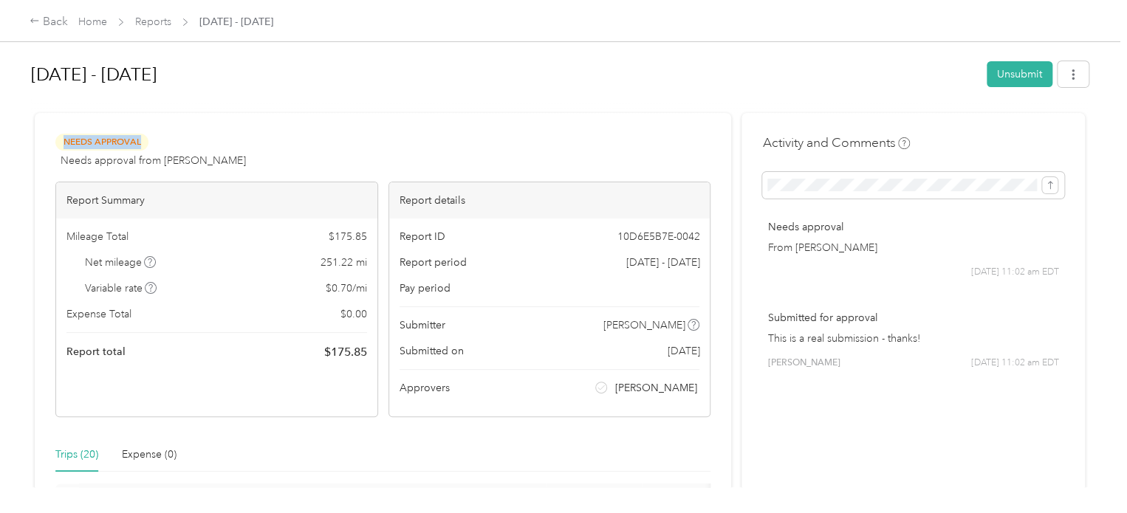
drag, startPoint x: 154, startPoint y: 140, endPoint x: 53, endPoint y: 140, distance: 101.2
drag, startPoint x: 498, startPoint y: 389, endPoint x: 390, endPoint y: 388, distance: 108.5
click at [390, 388] on div "Report ID 10D6E5B7E-0042 Report period [DATE] - [DATE] Pay period Submitter [PE…" at bounding box center [549, 318] width 321 height 198
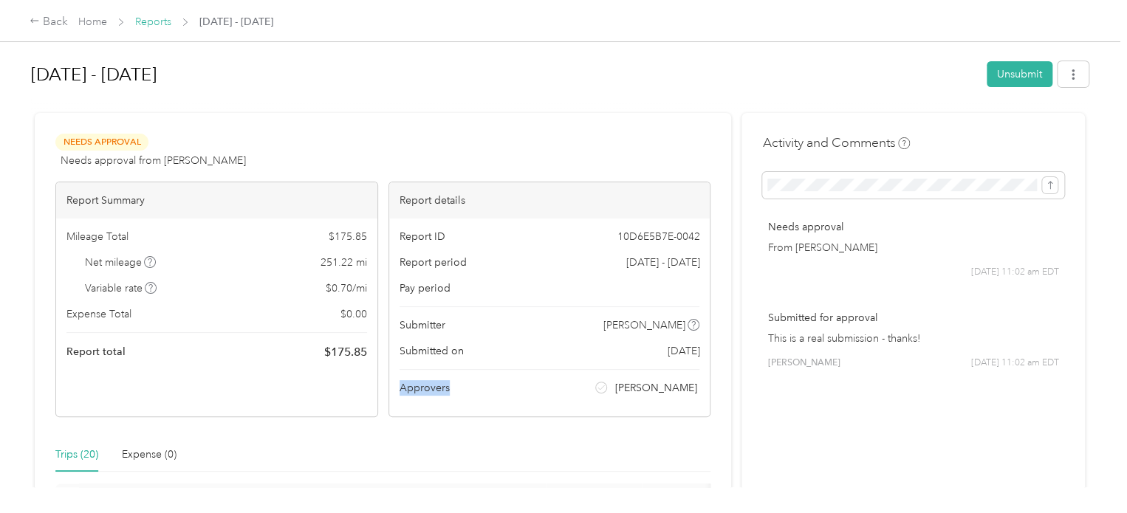
click at [160, 21] on link "Reports" at bounding box center [153, 22] width 36 height 13
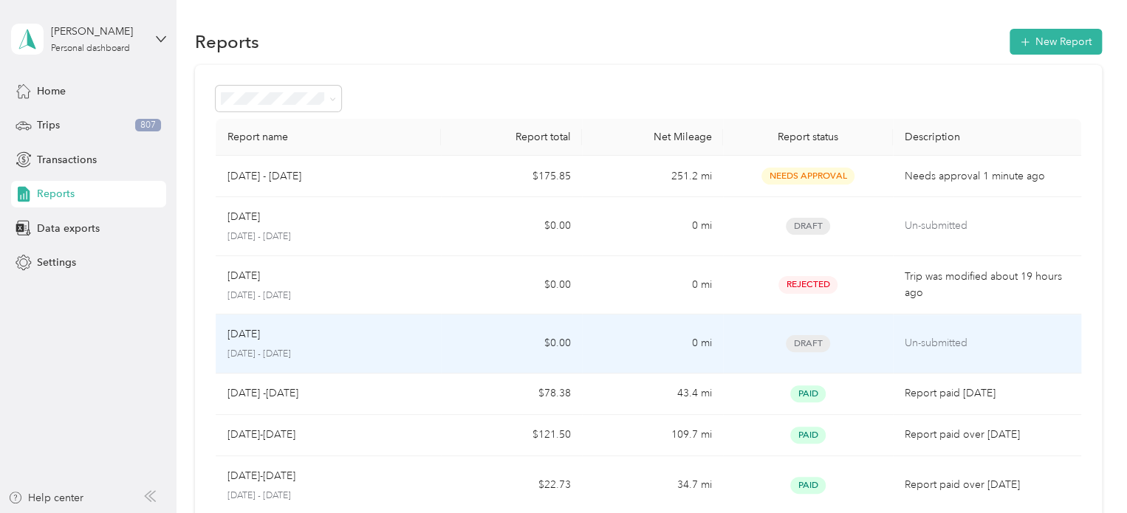
click at [603, 342] on td "0 mi" at bounding box center [652, 344] width 141 height 59
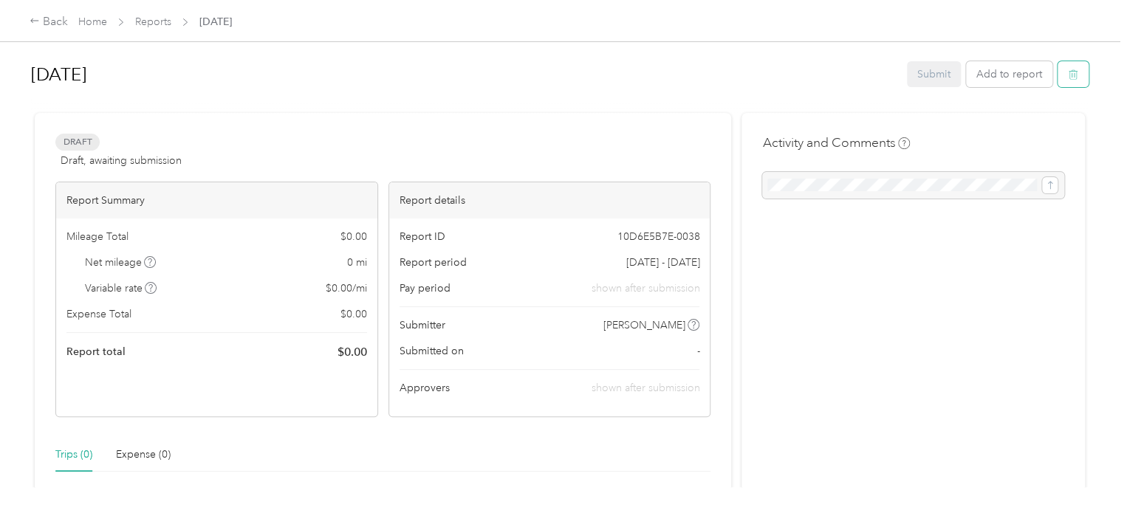
click at [1074, 76] on icon "button" at bounding box center [1074, 76] width 0 height 4
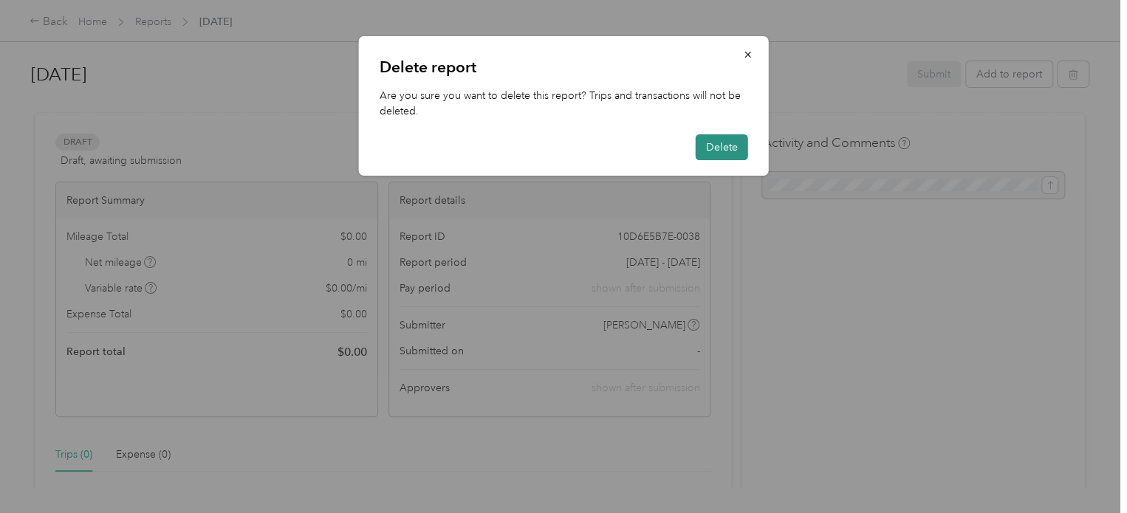
click at [733, 144] on button "Delete" at bounding box center [722, 147] width 52 height 26
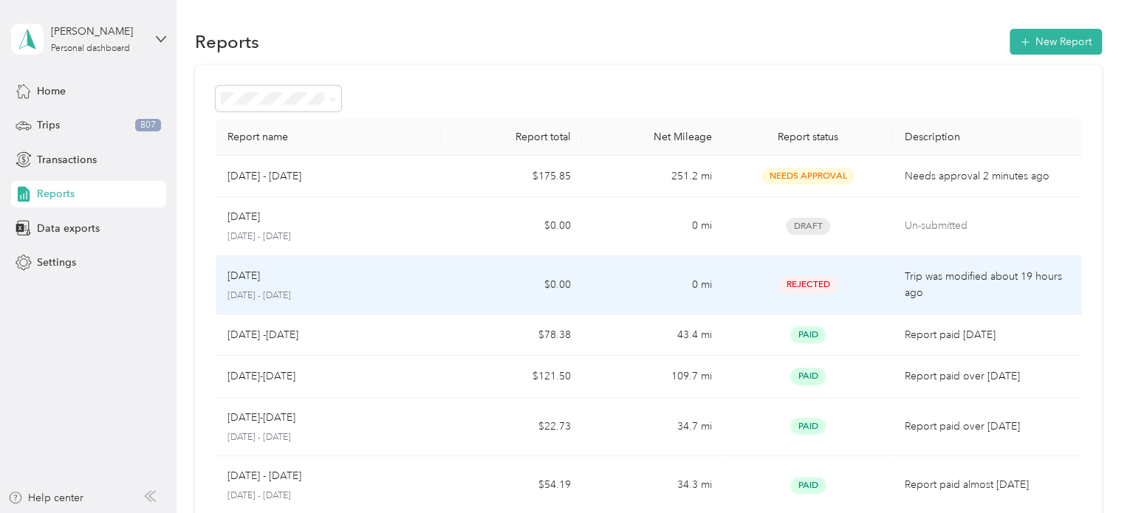
click at [446, 274] on td "$0.00" at bounding box center [511, 285] width 141 height 59
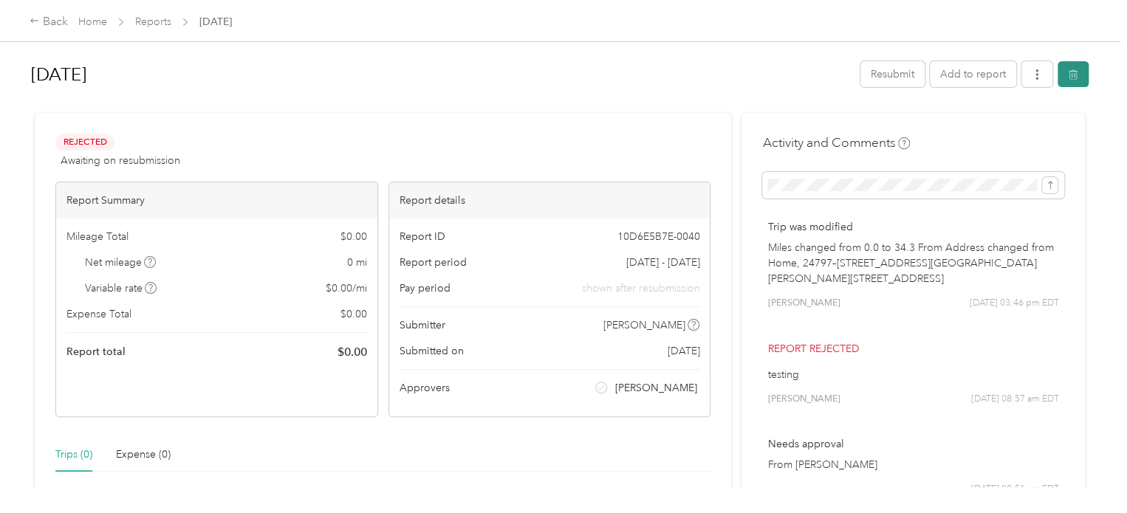
click at [1073, 67] on button "button" at bounding box center [1072, 74] width 31 height 26
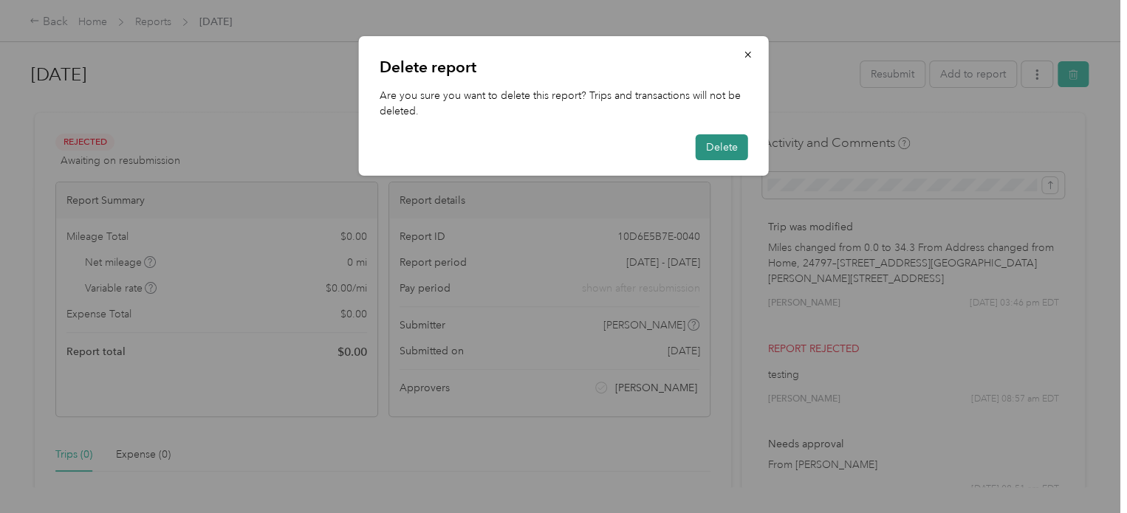
click at [715, 146] on button "Delete" at bounding box center [722, 147] width 52 height 26
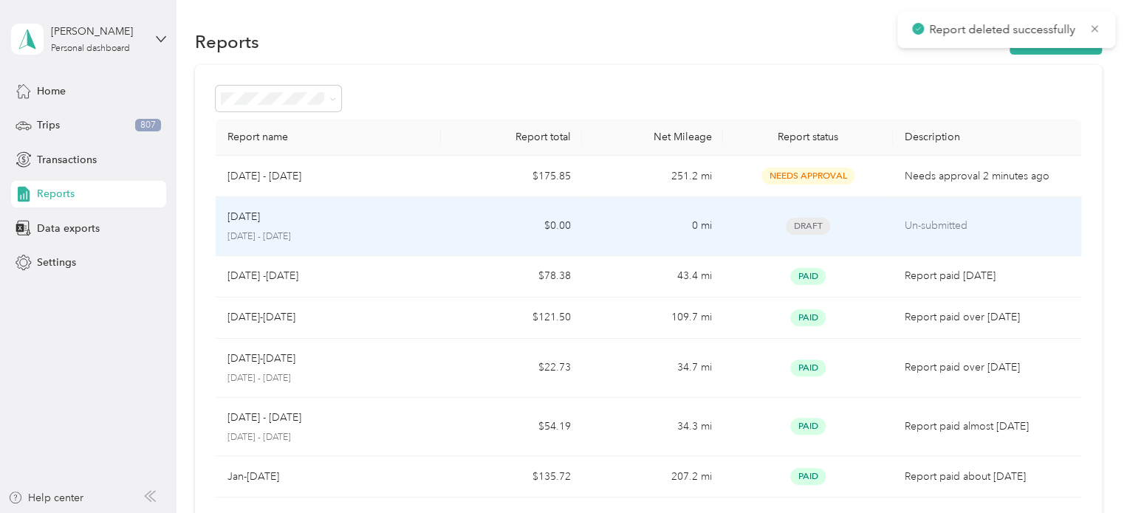
click at [446, 223] on td "$0.00" at bounding box center [511, 226] width 141 height 59
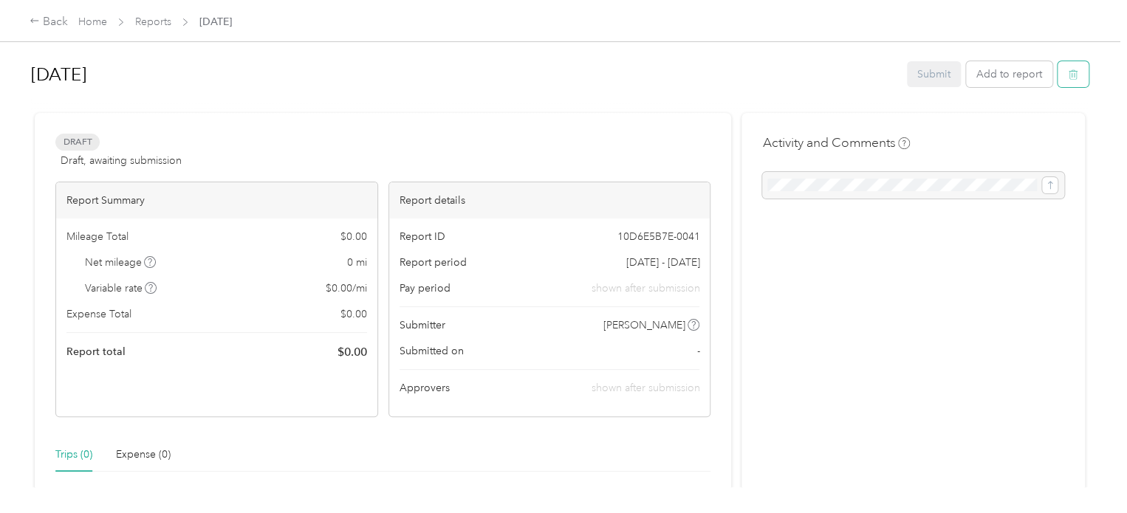
click at [1068, 79] on icon "button" at bounding box center [1072, 75] width 9 height 10
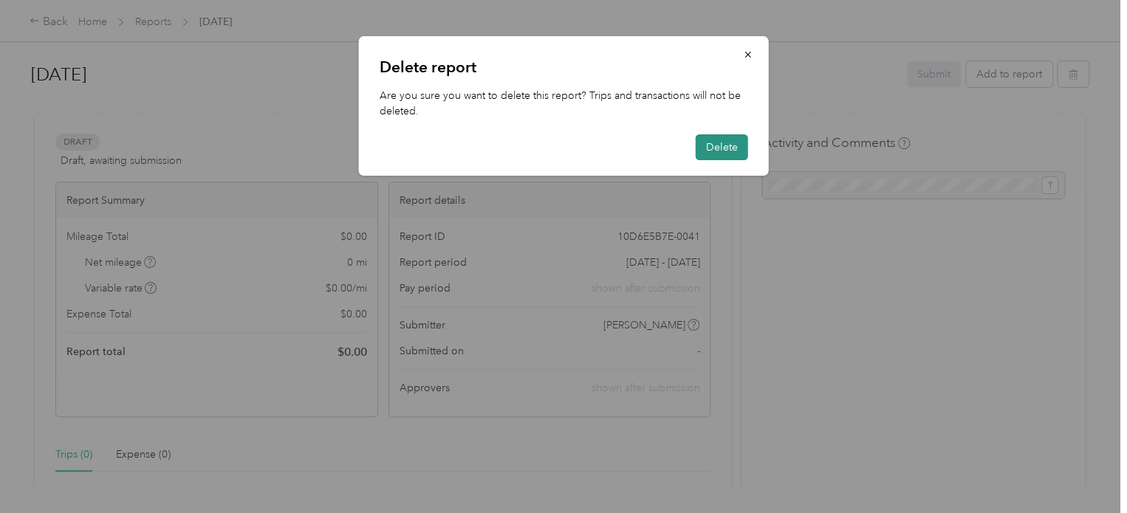
click at [727, 139] on button "Delete" at bounding box center [722, 147] width 52 height 26
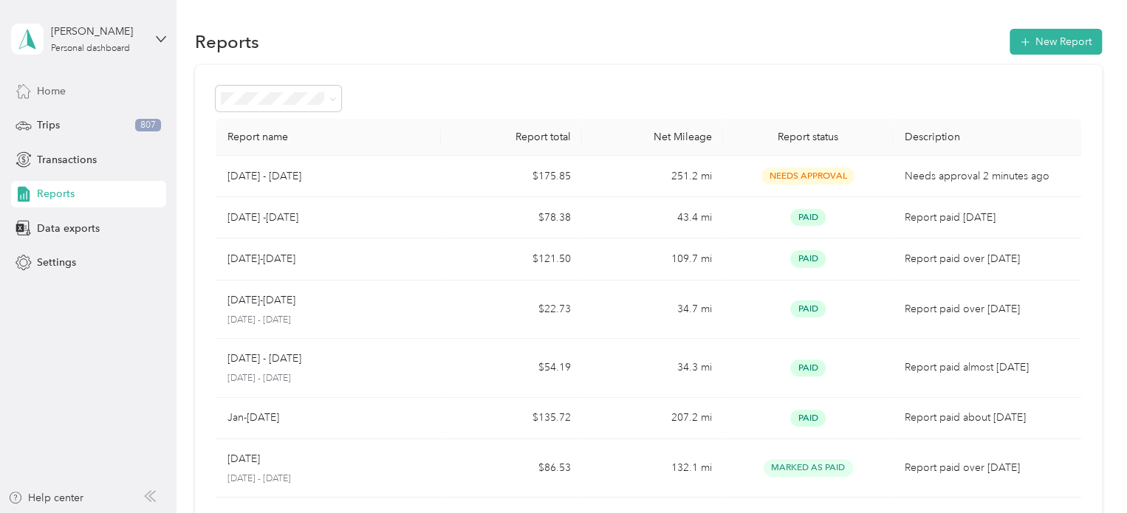
click at [79, 87] on div "Home" at bounding box center [88, 91] width 155 height 27
